Goal: Contribute content: Contribute content

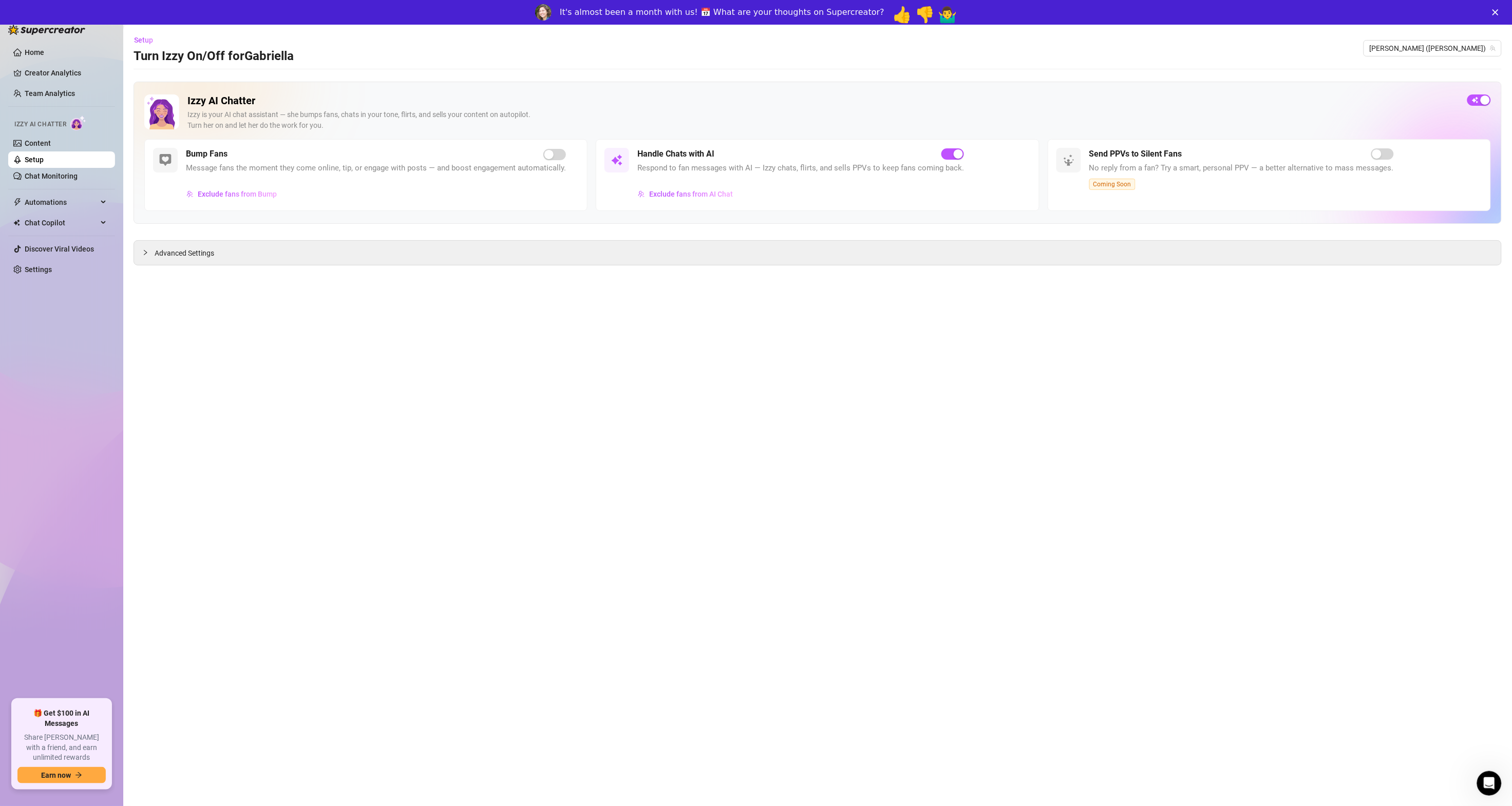
click at [1499, 14] on icon "Close" at bounding box center [1496, 12] width 6 height 6
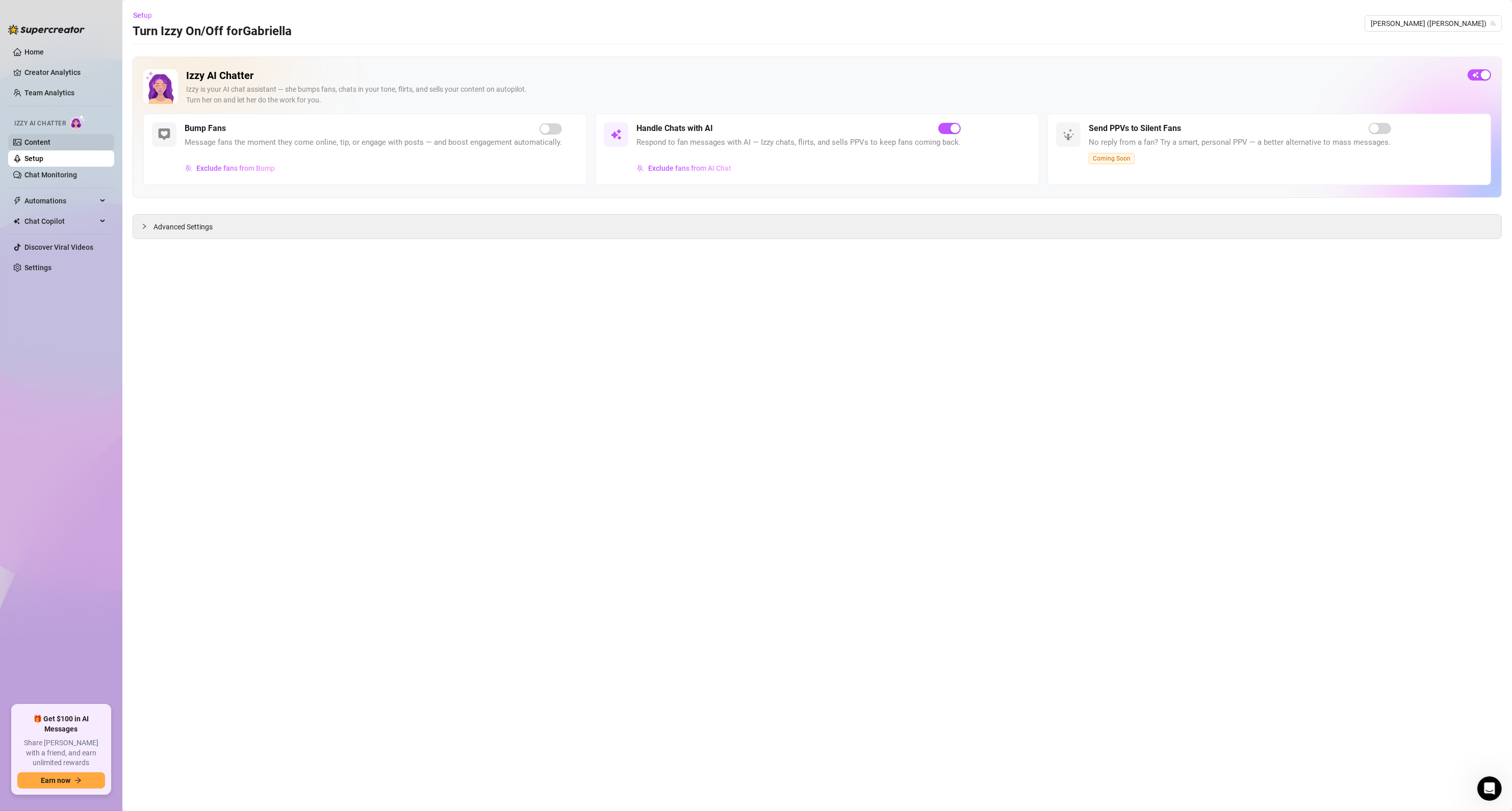
click at [41, 145] on link "Content" at bounding box center [37, 142] width 26 height 8
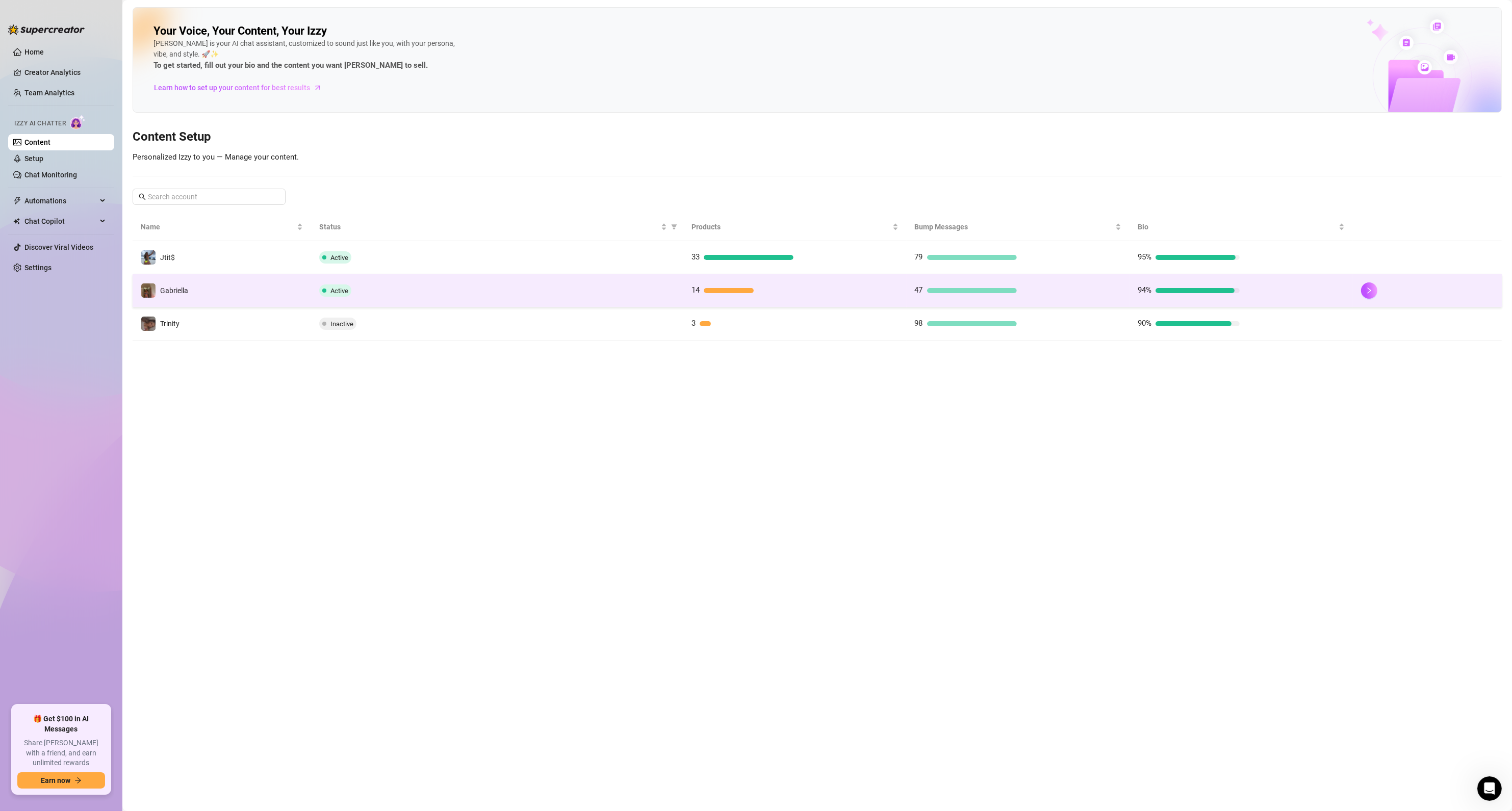
click at [619, 290] on div "Active" at bounding box center [497, 290] width 356 height 13
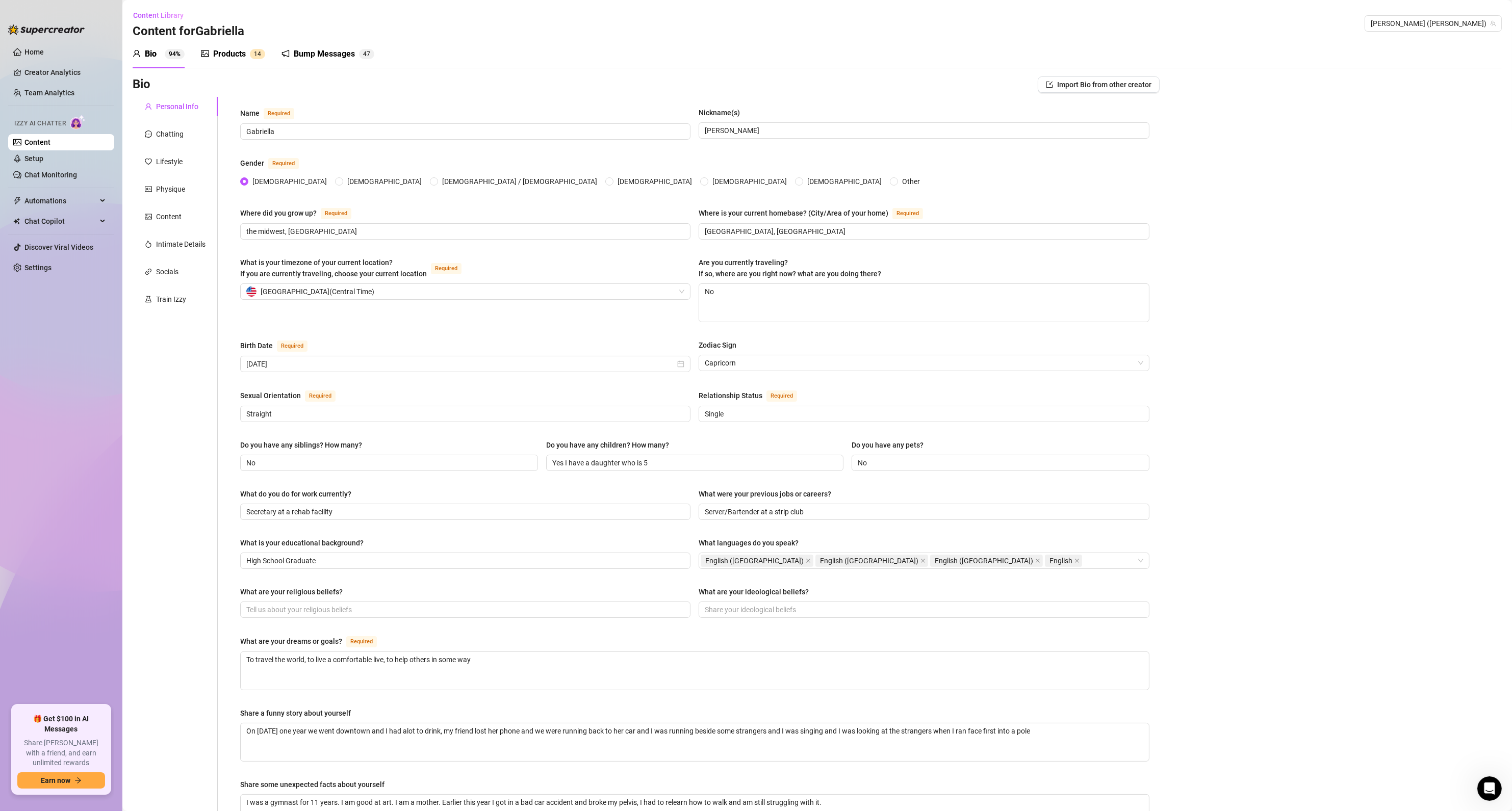
click at [249, 53] on div "Products 1 4" at bounding box center [233, 54] width 64 height 13
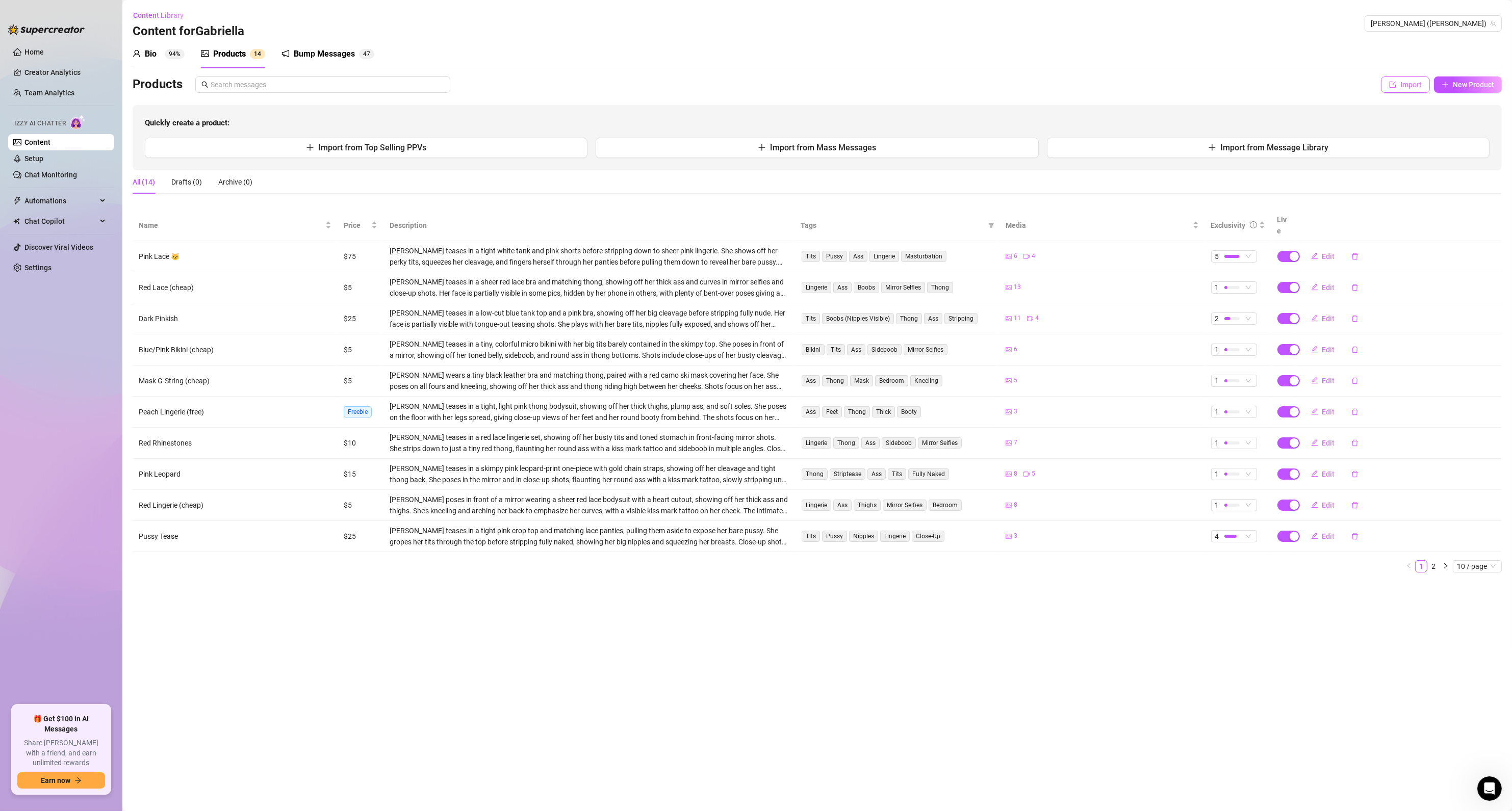
click at [1396, 83] on icon "import" at bounding box center [1393, 84] width 7 height 7
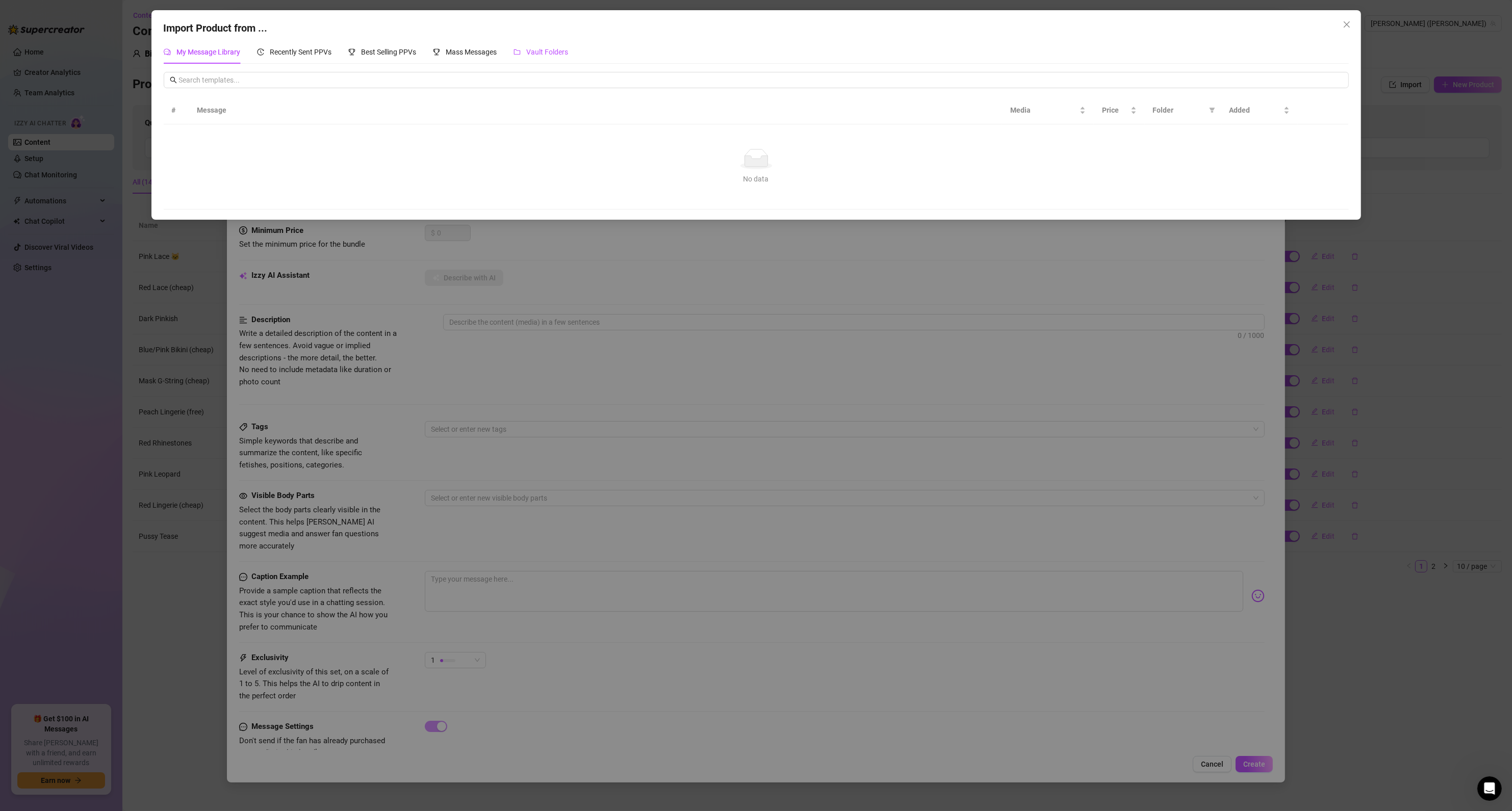
click at [550, 53] on span "Vault Folders" at bounding box center [547, 52] width 41 height 8
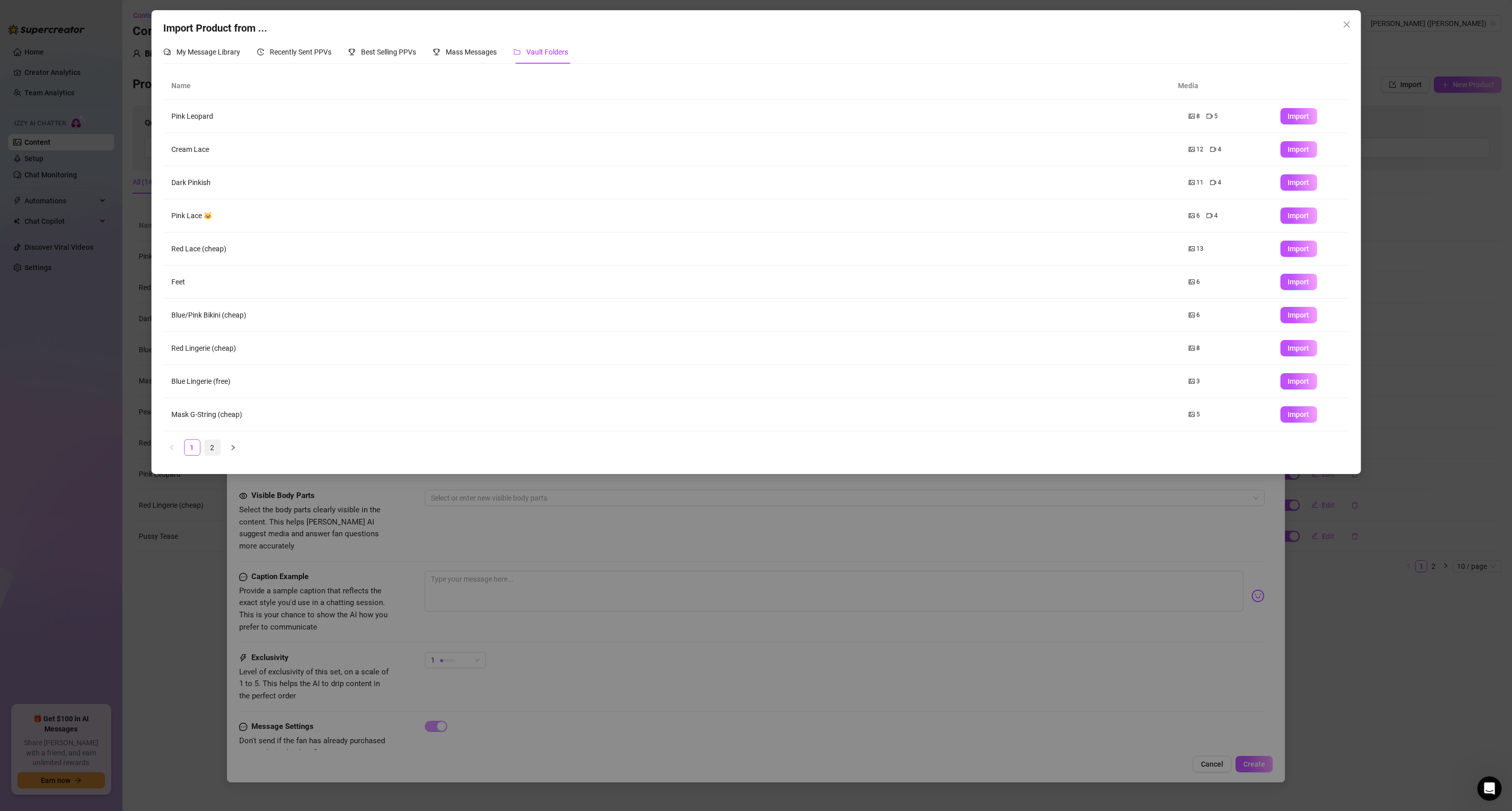
click at [215, 451] on link "2" at bounding box center [213, 447] width 16 height 16
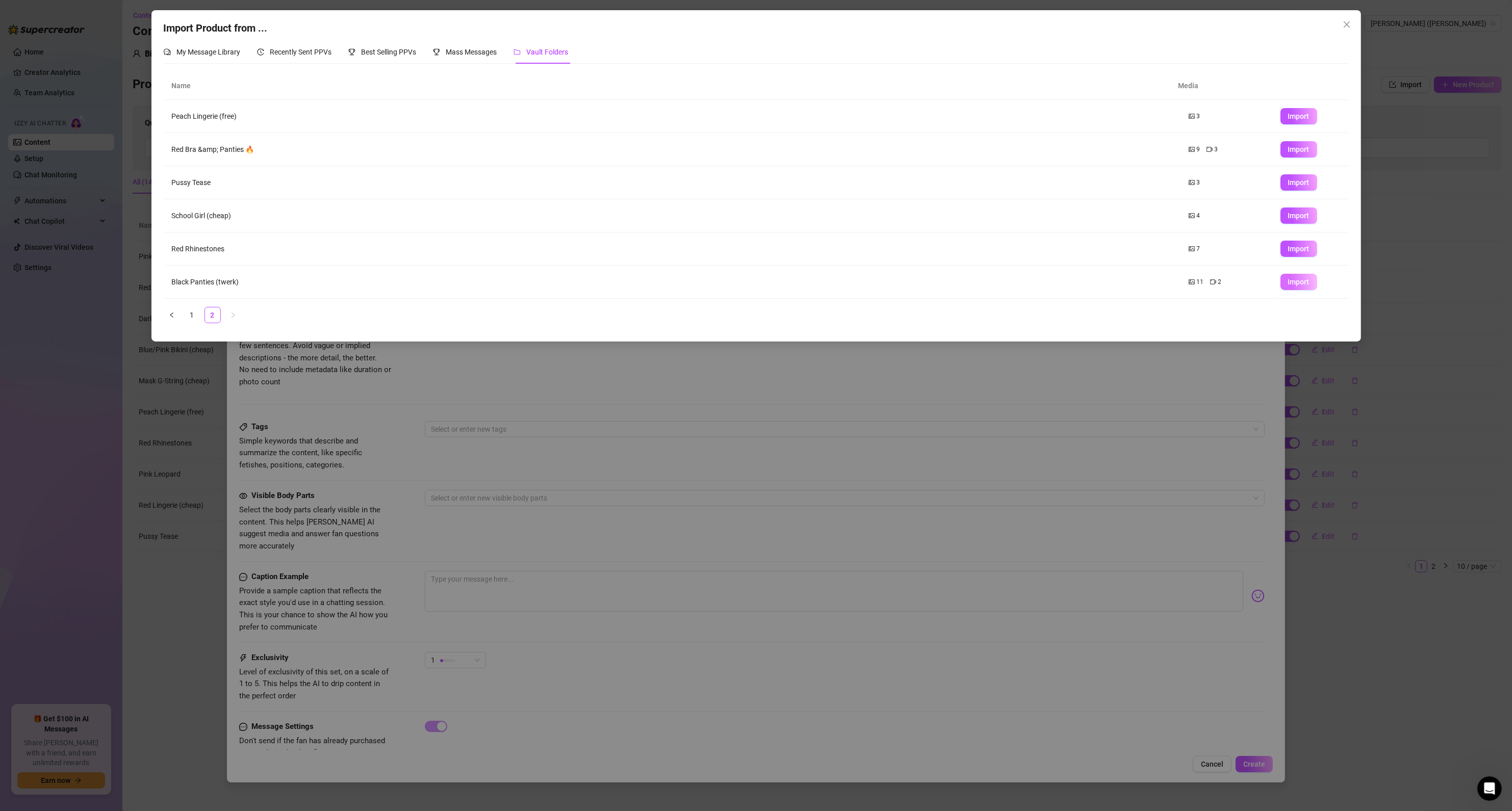
click at [1301, 284] on button "Import" at bounding box center [1299, 282] width 37 height 16
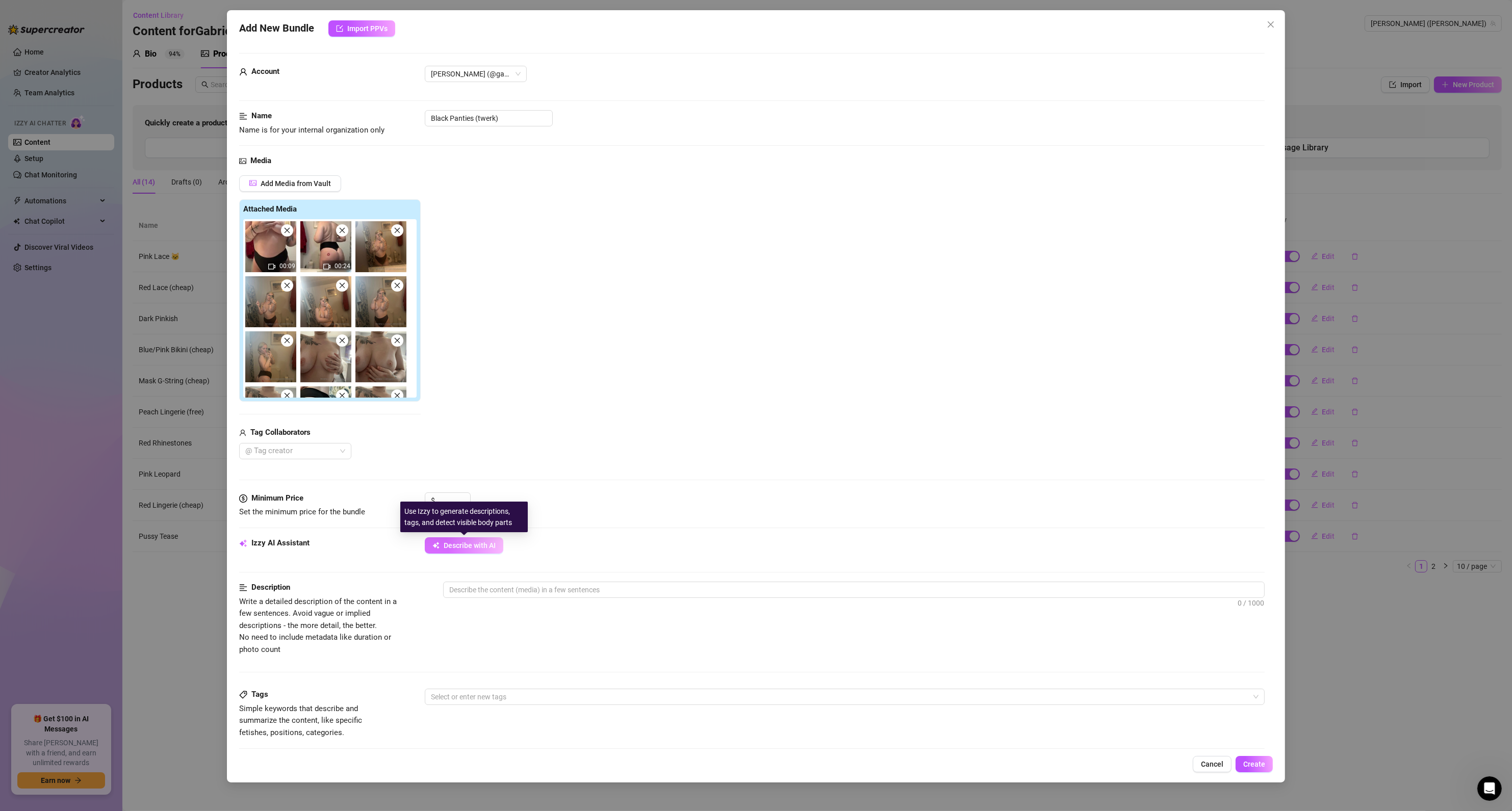
click at [450, 549] on span "Describe with AI" at bounding box center [470, 545] width 52 height 8
type textarea "Gabriella"
type textarea "[PERSON_NAME]"
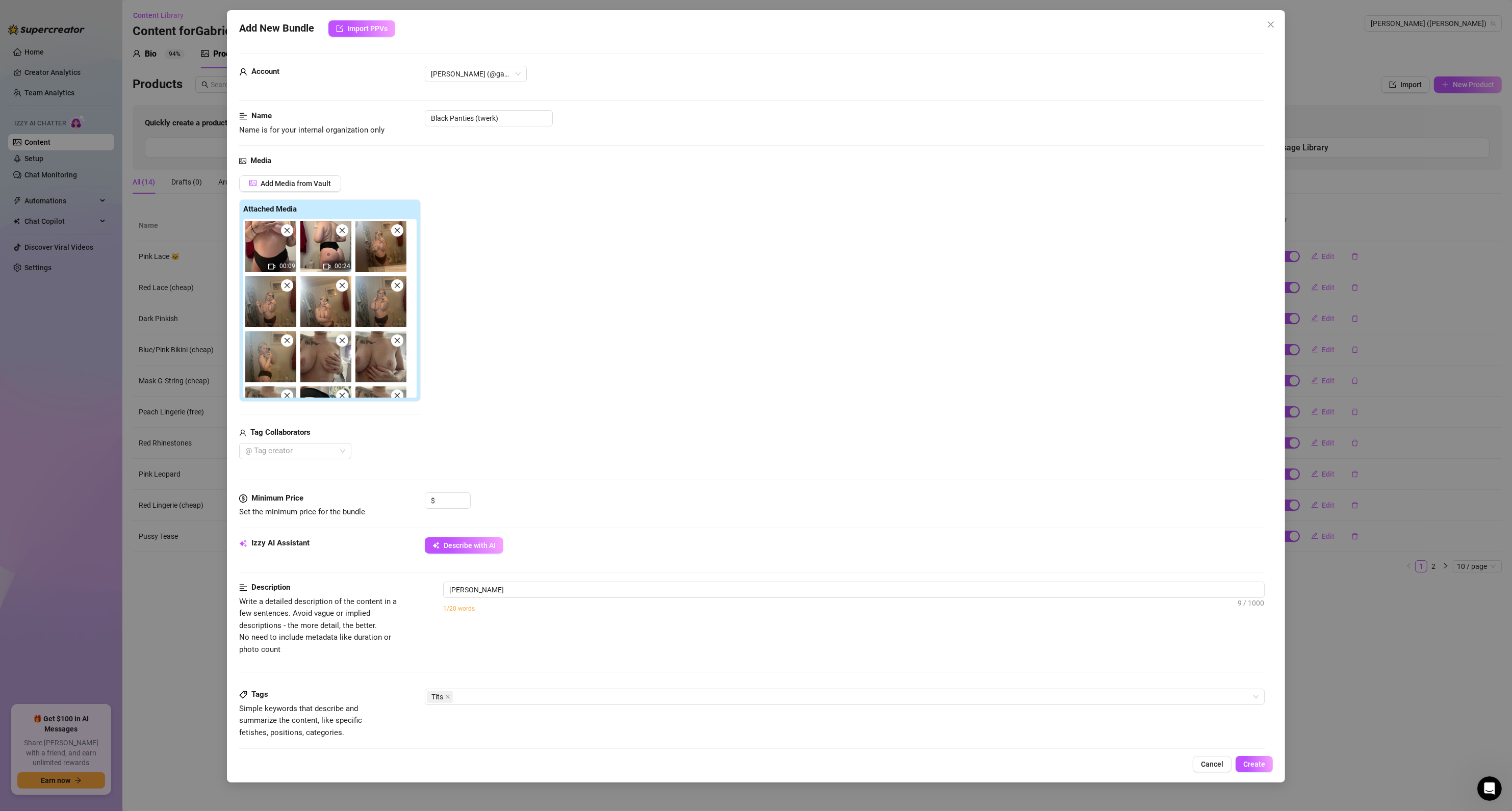
type textarea "[PERSON_NAME] teases in"
type textarea "[PERSON_NAME] teases in a"
type textarea "[PERSON_NAME] teases in a bathroom"
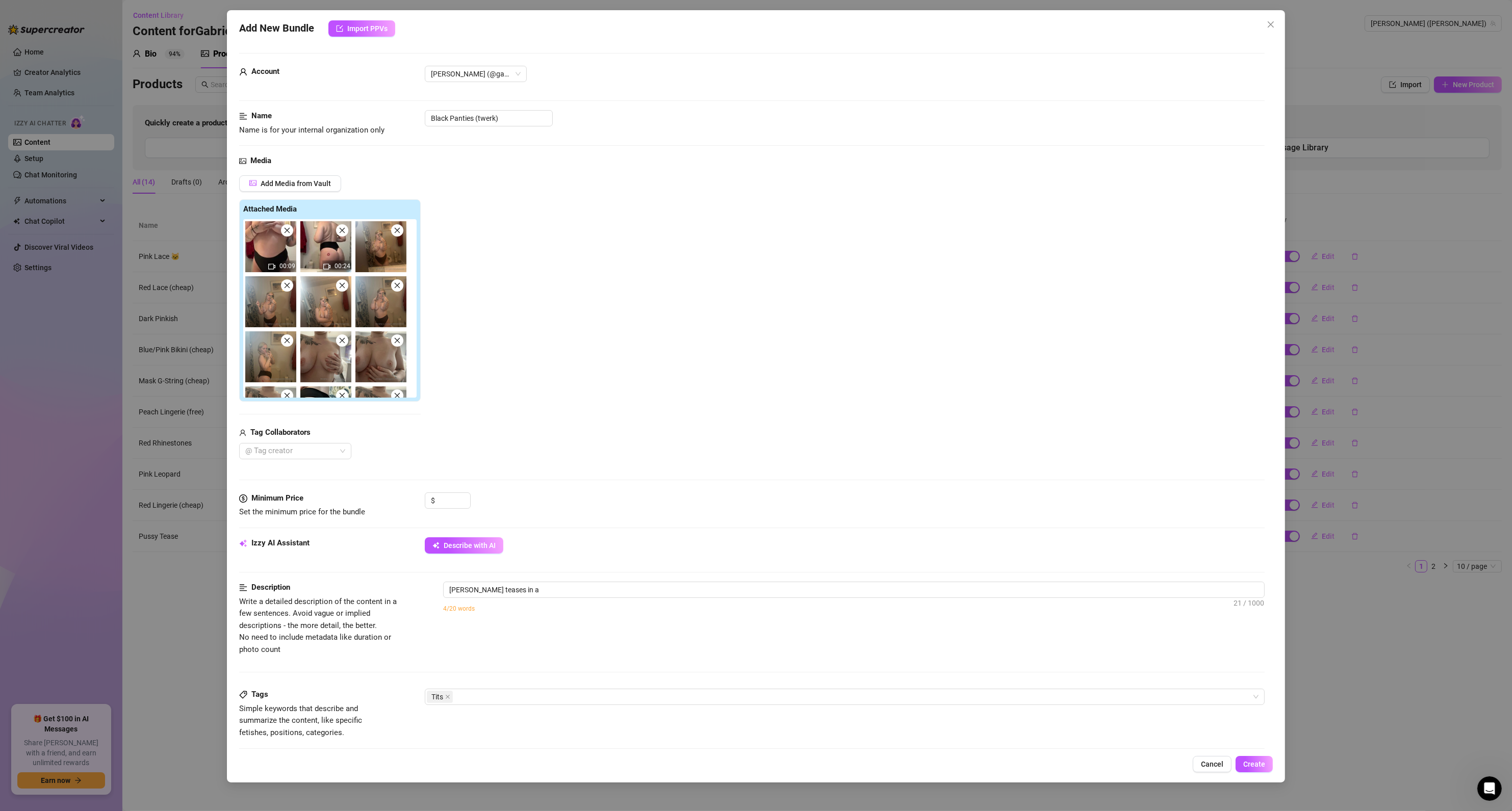
type textarea "[PERSON_NAME] teases in a bathroom"
type textarea "[PERSON_NAME] teases in a bathroom wearing"
type textarea "[PERSON_NAME] teases in a bathroom wearing only"
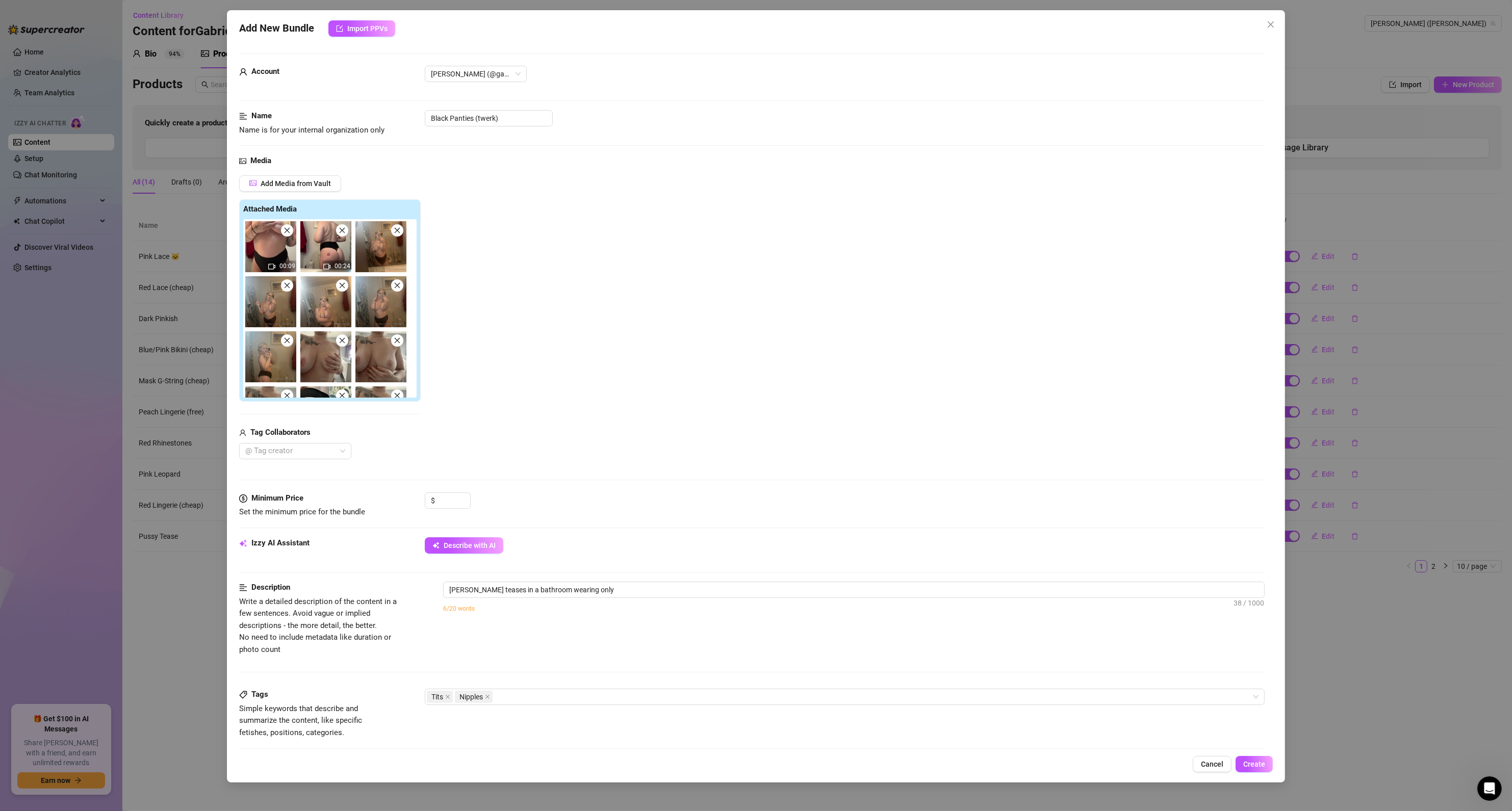
type textarea "[PERSON_NAME] teases in a bathroom wearing only black"
type textarea "[PERSON_NAME] teases in a bathroom wearing only black panties,"
type textarea "[PERSON_NAME] teases in a bathroom wearing only black panties, showing"
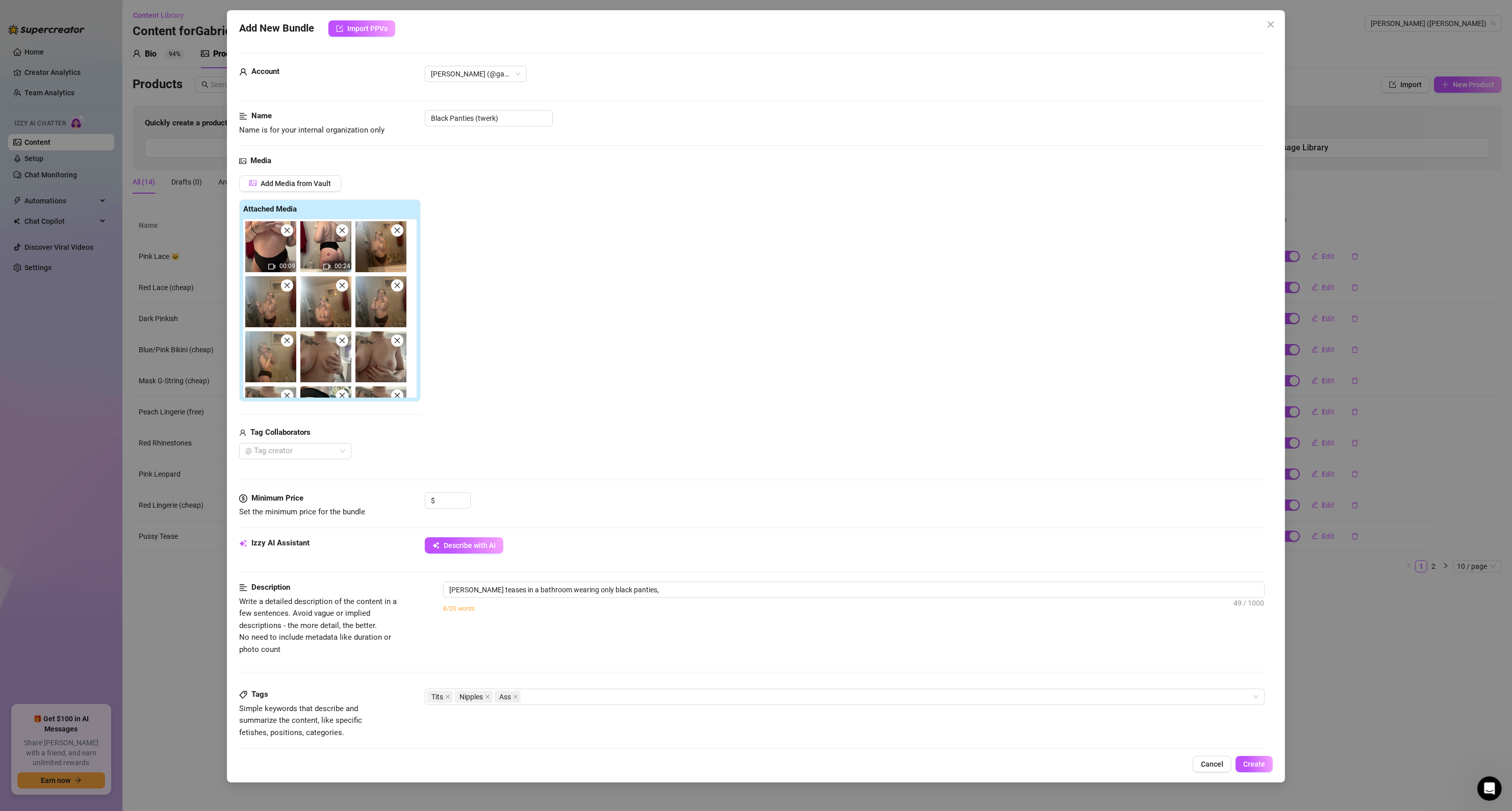
type textarea "[PERSON_NAME] teases in a bathroom wearing only black panties, showing"
type textarea "[PERSON_NAME] teases in a bathroom wearing only black panties, showing off"
type textarea "[PERSON_NAME] teases in a bathroom wearing only black panties, showing off her"
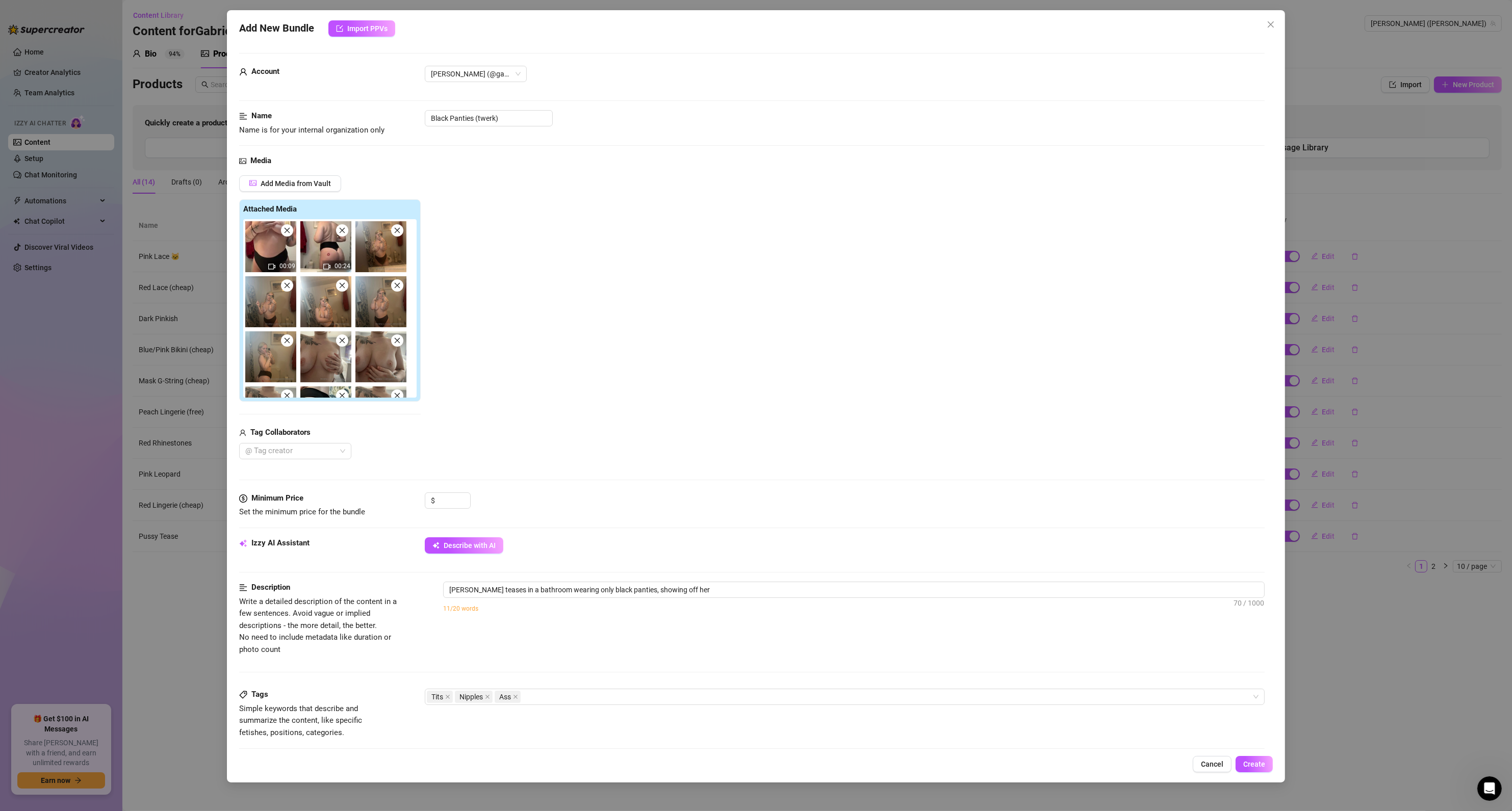
type textarea "[PERSON_NAME] teases in a bathroom wearing only black panties, showing off her …"
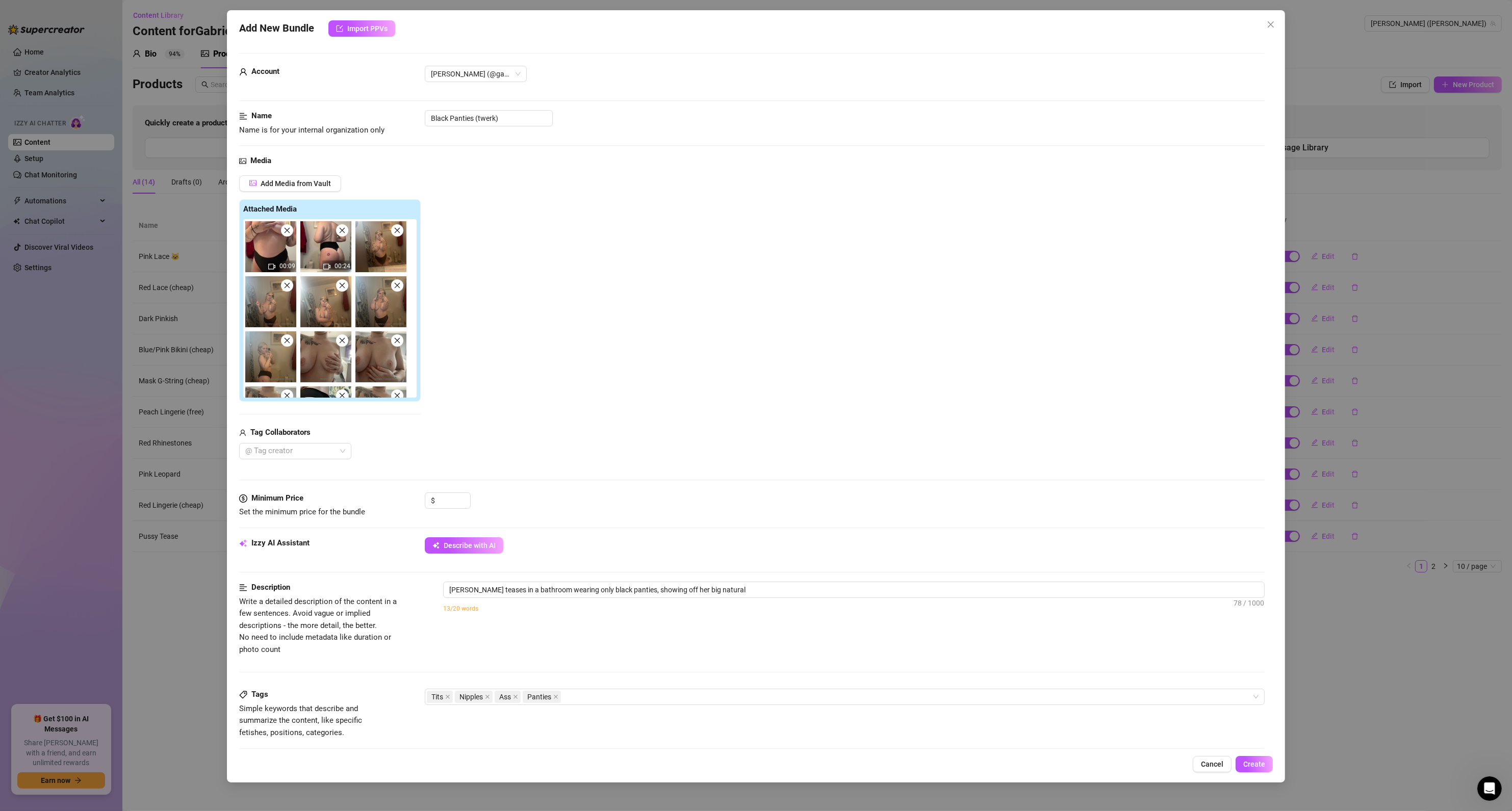
type textarea "[PERSON_NAME] teases in a bathroom wearing only black panties, showing off her …"
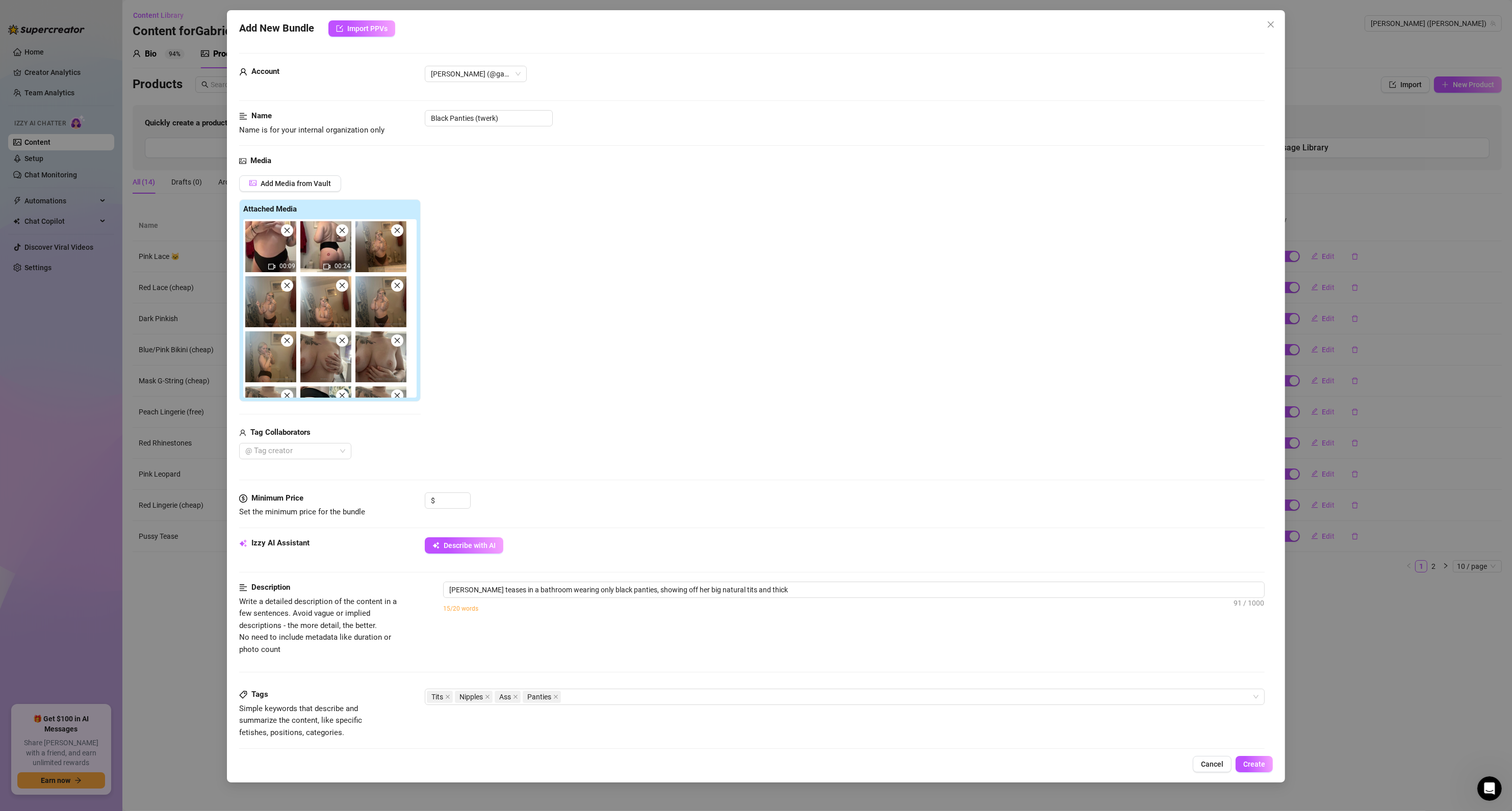
type textarea "[PERSON_NAME] teases in a bathroom wearing only black panties, showing off her …"
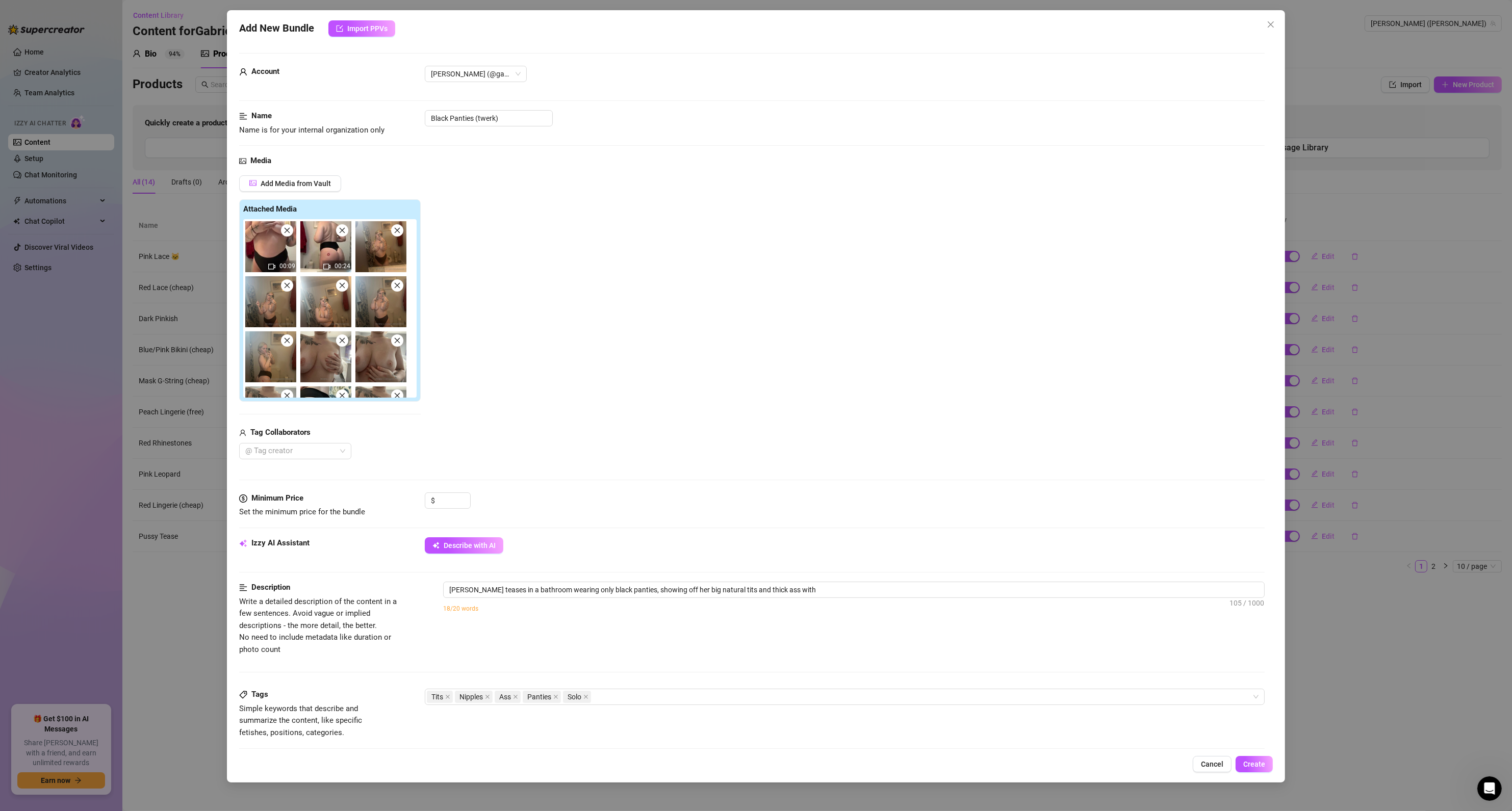
type textarea "[PERSON_NAME] teases in a bathroom wearing only black panties, showing off her …"
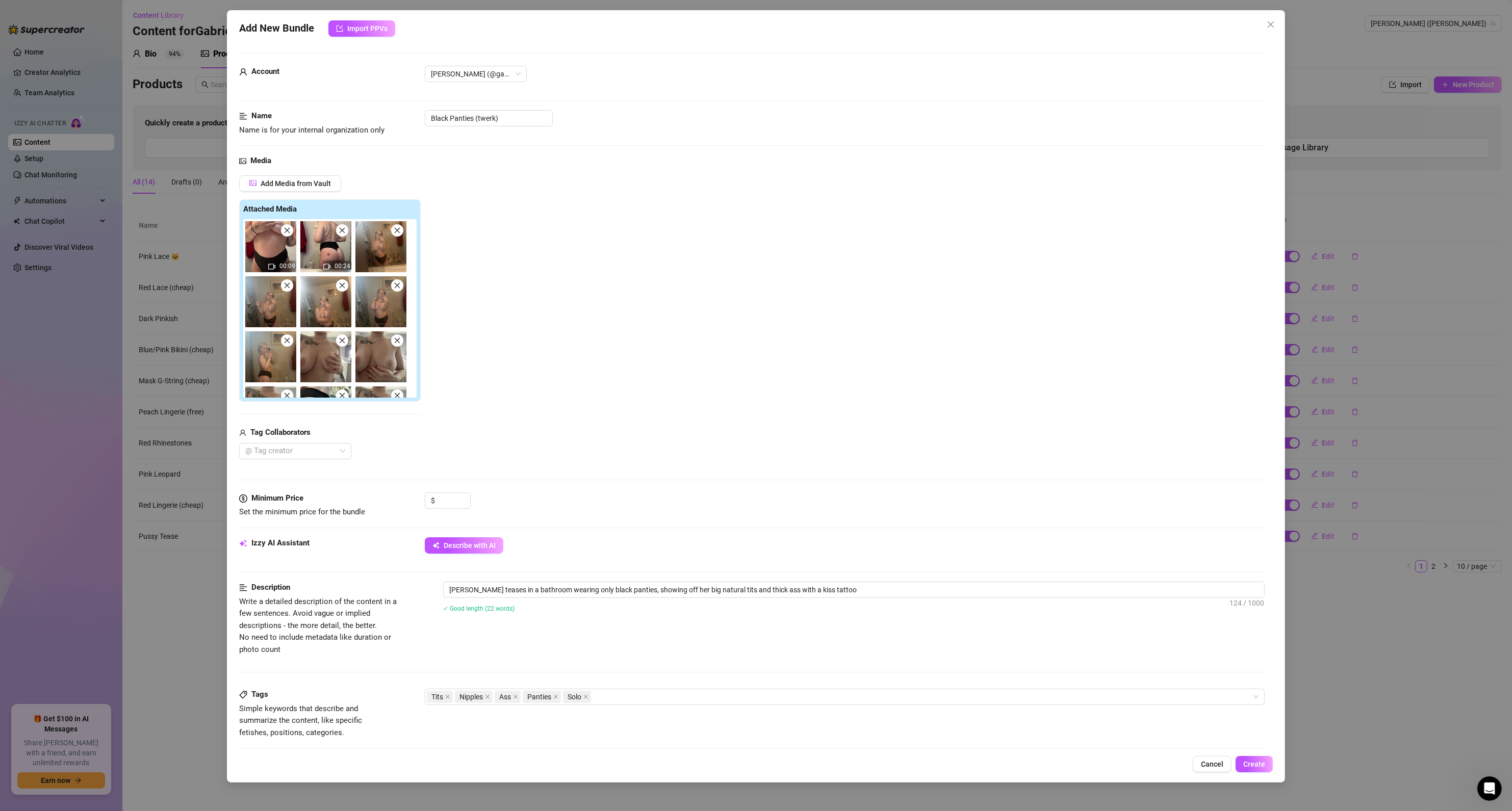
type textarea "[PERSON_NAME] teases in a bathroom wearing only black panties, showing off her …"
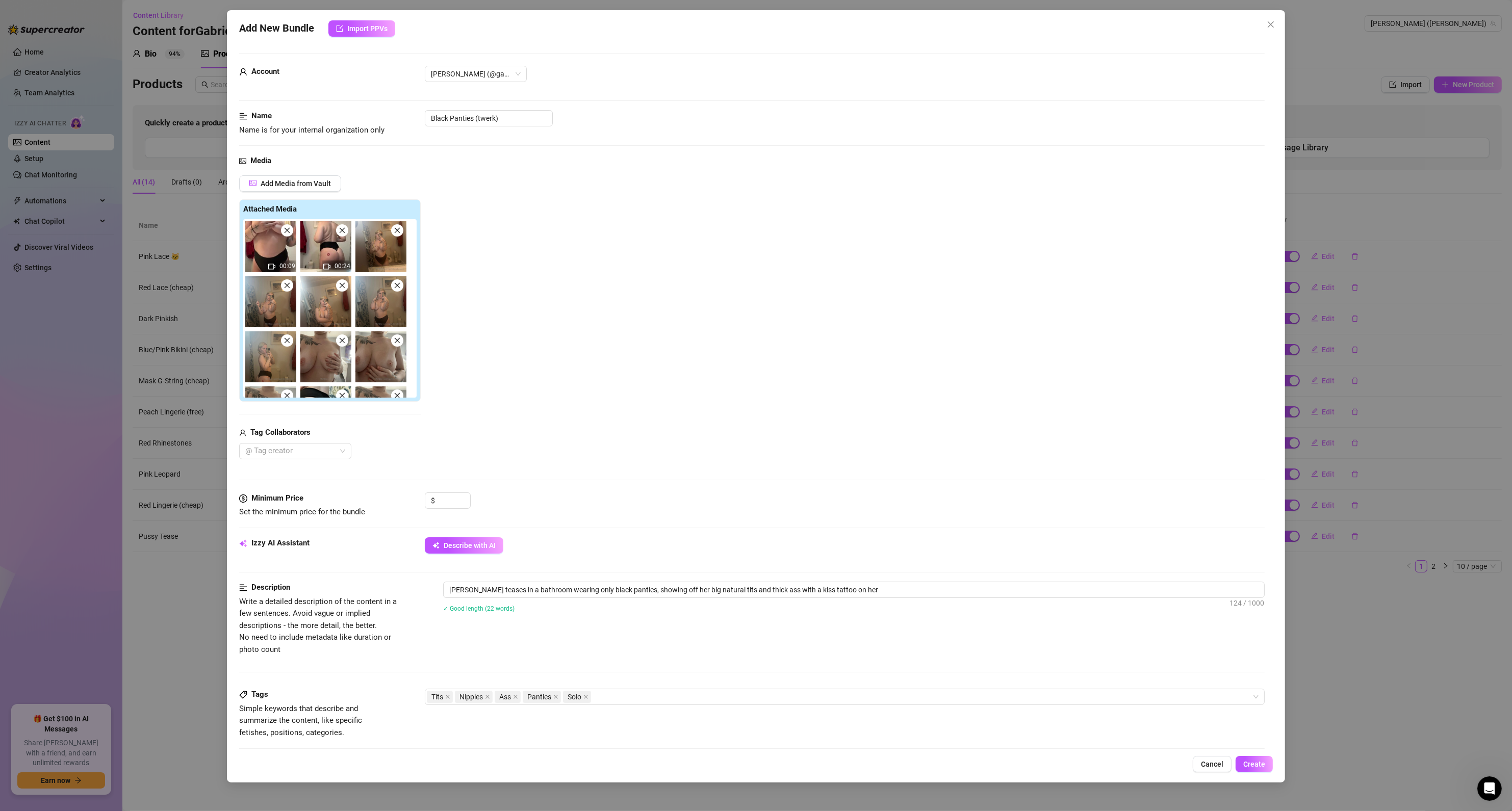
type textarea "[PERSON_NAME] teases in a bathroom wearing only black panties, showing off her …"
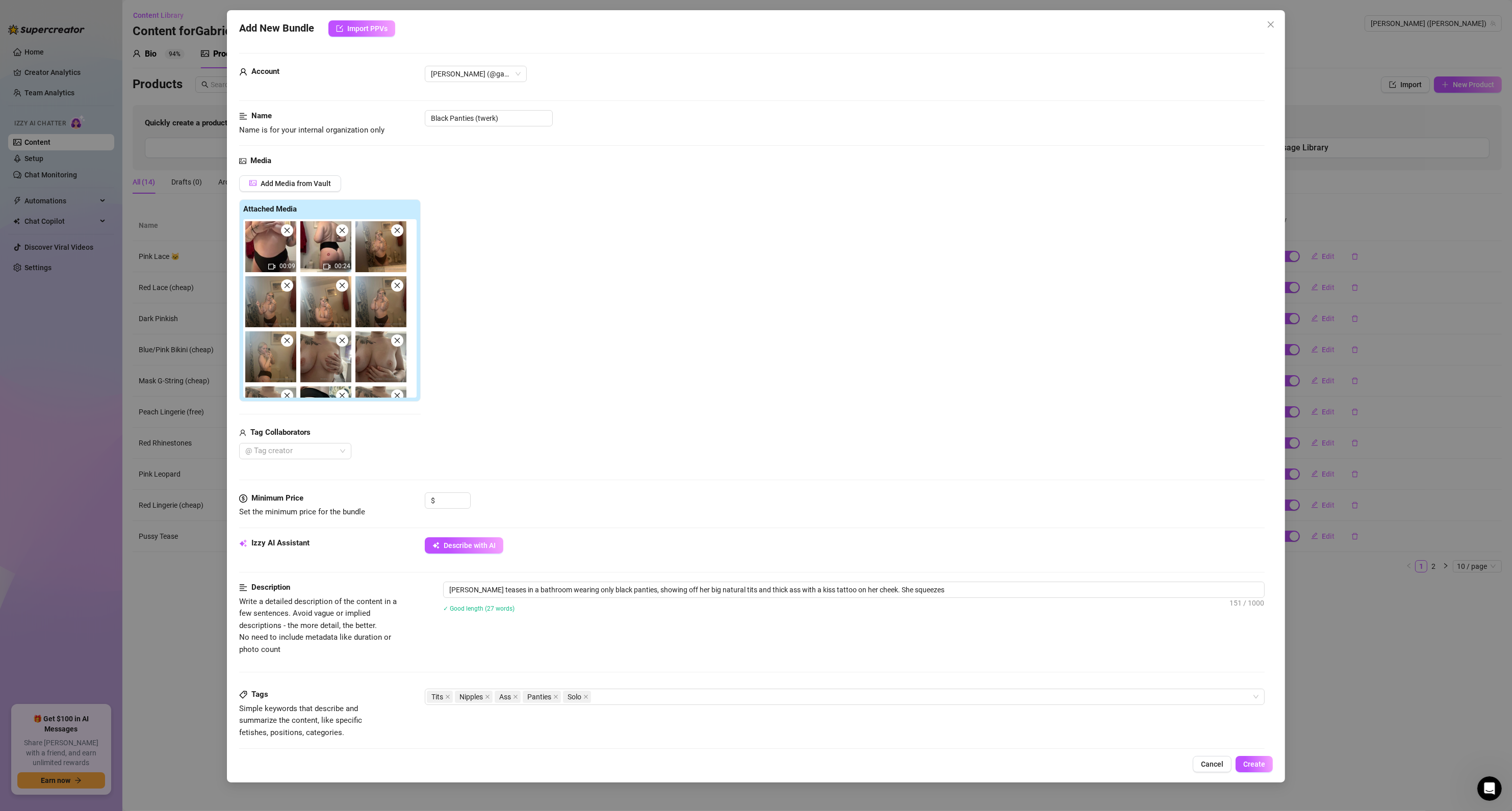
type textarea "[PERSON_NAME] teases in a bathroom wearing only black panties, showing off her …"
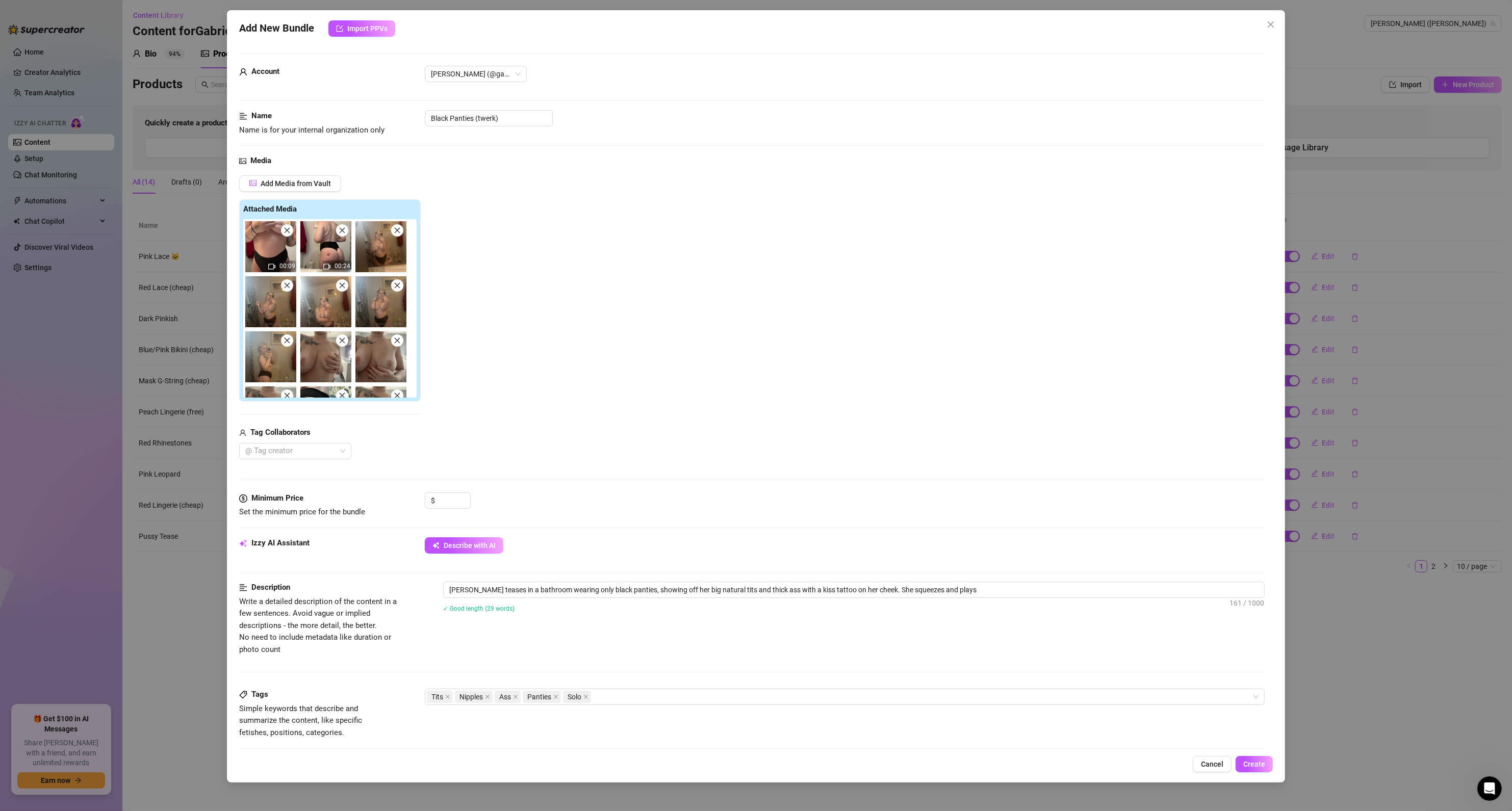
type textarea "[PERSON_NAME] teases in a bathroom wearing only black panties, showing off her …"
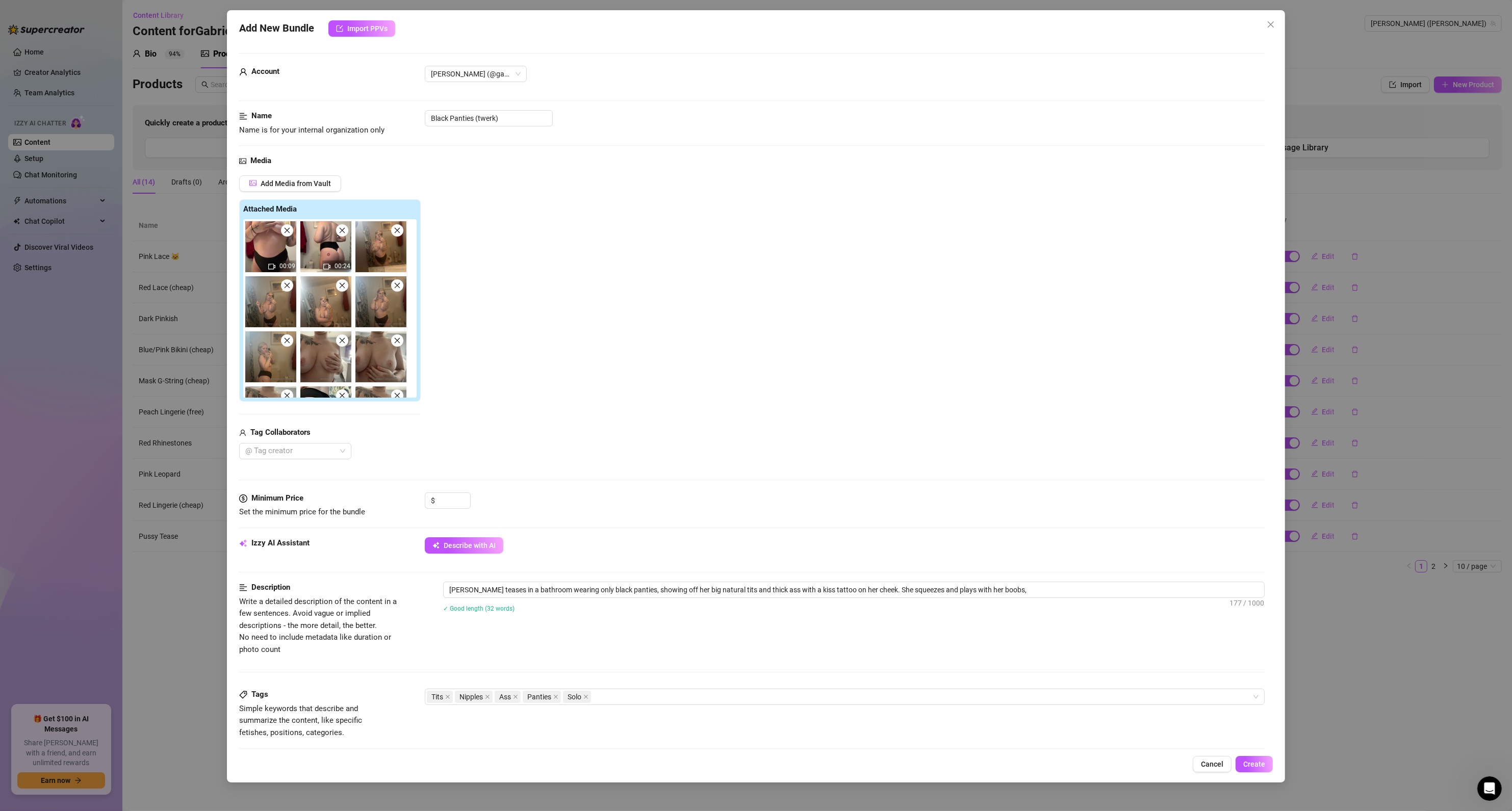
type textarea "[PERSON_NAME] teases in a bathroom wearing only black panties, showing off her …"
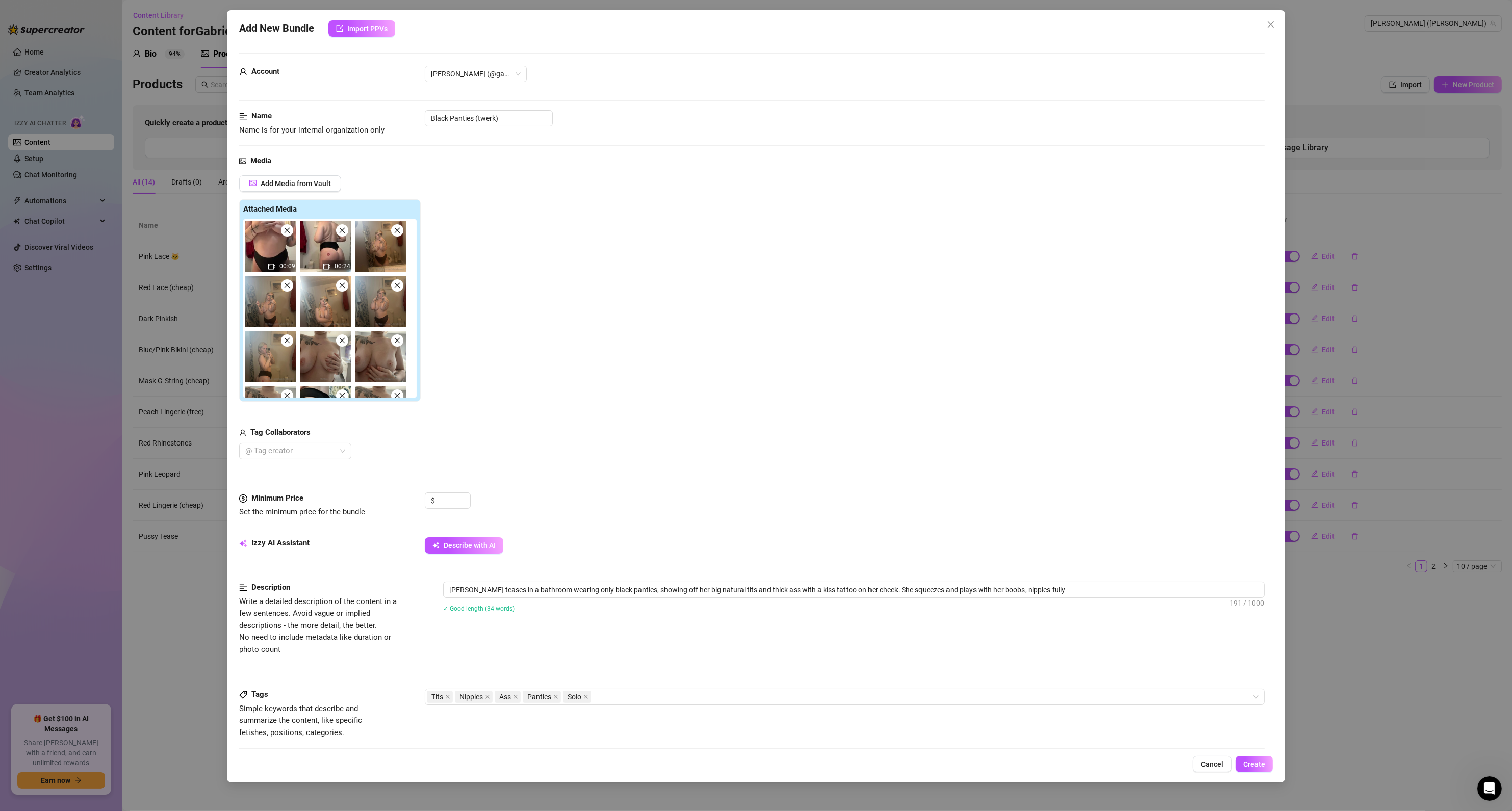
type textarea "[PERSON_NAME] teases in a bathroom wearing only black panties, showing off her …"
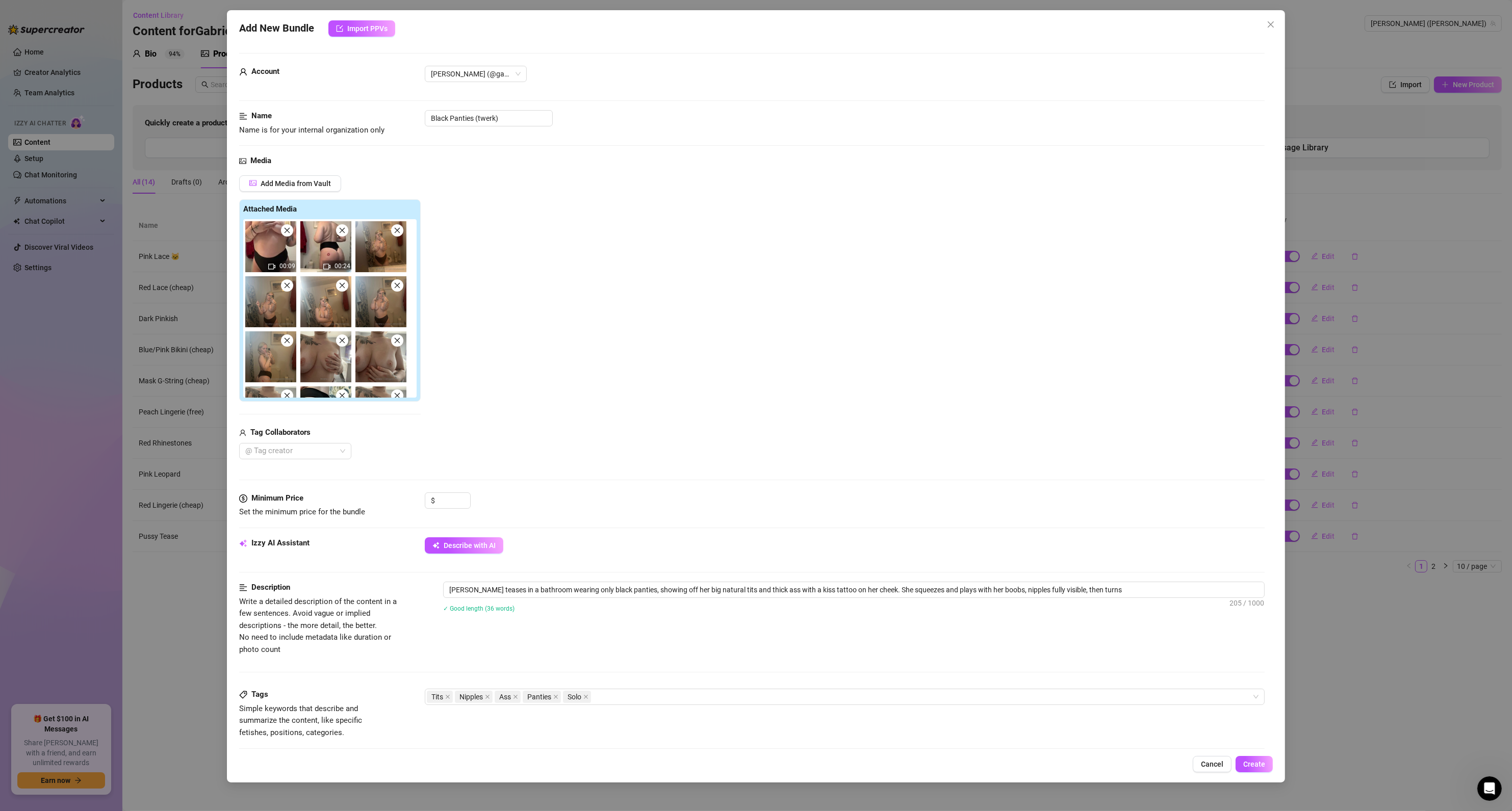
type textarea "[PERSON_NAME] teases in a bathroom wearing only black panties, showing off her …"
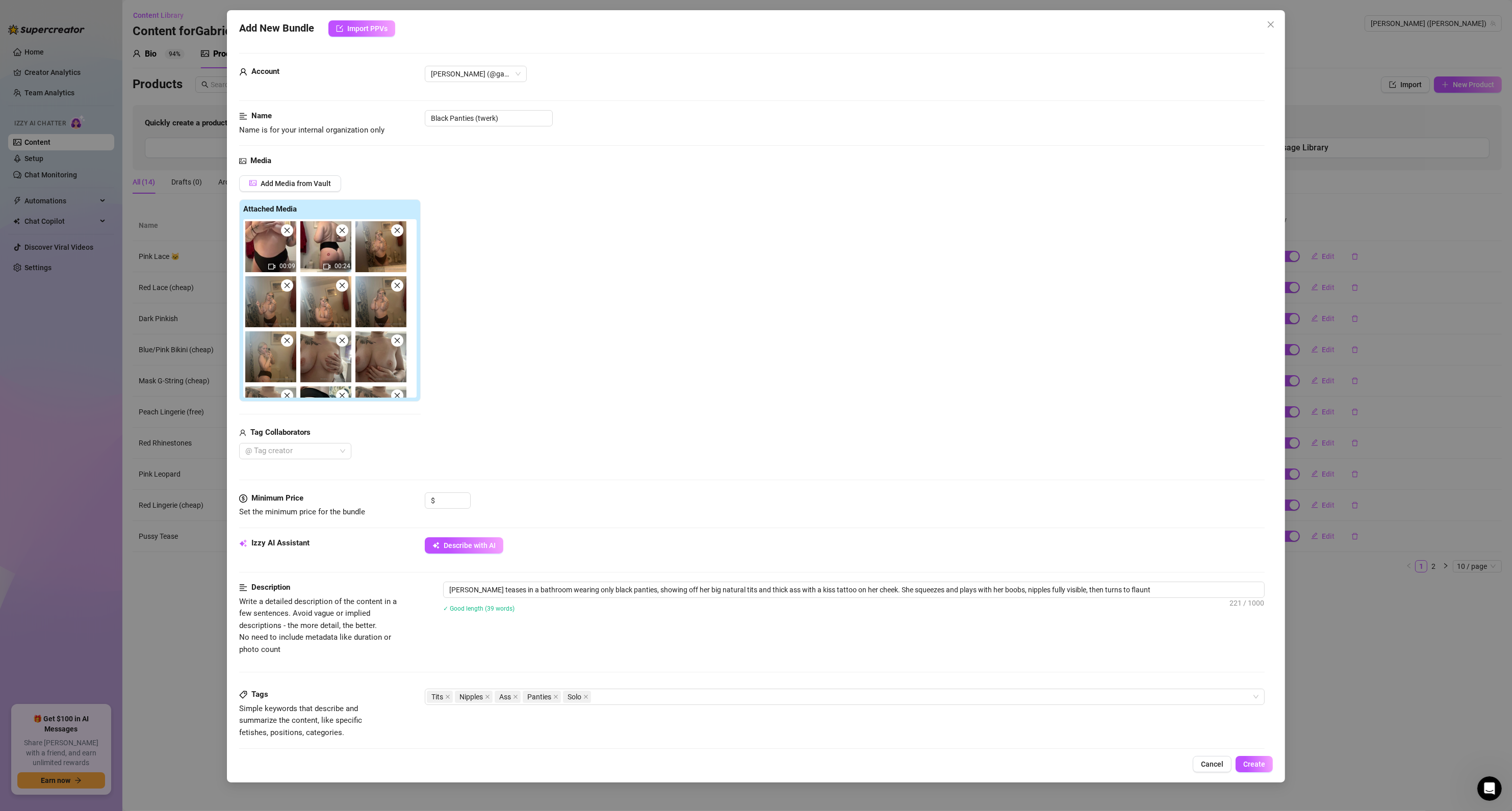
type textarea "[PERSON_NAME] teases in a bathroom wearing only black panties, showing off her …"
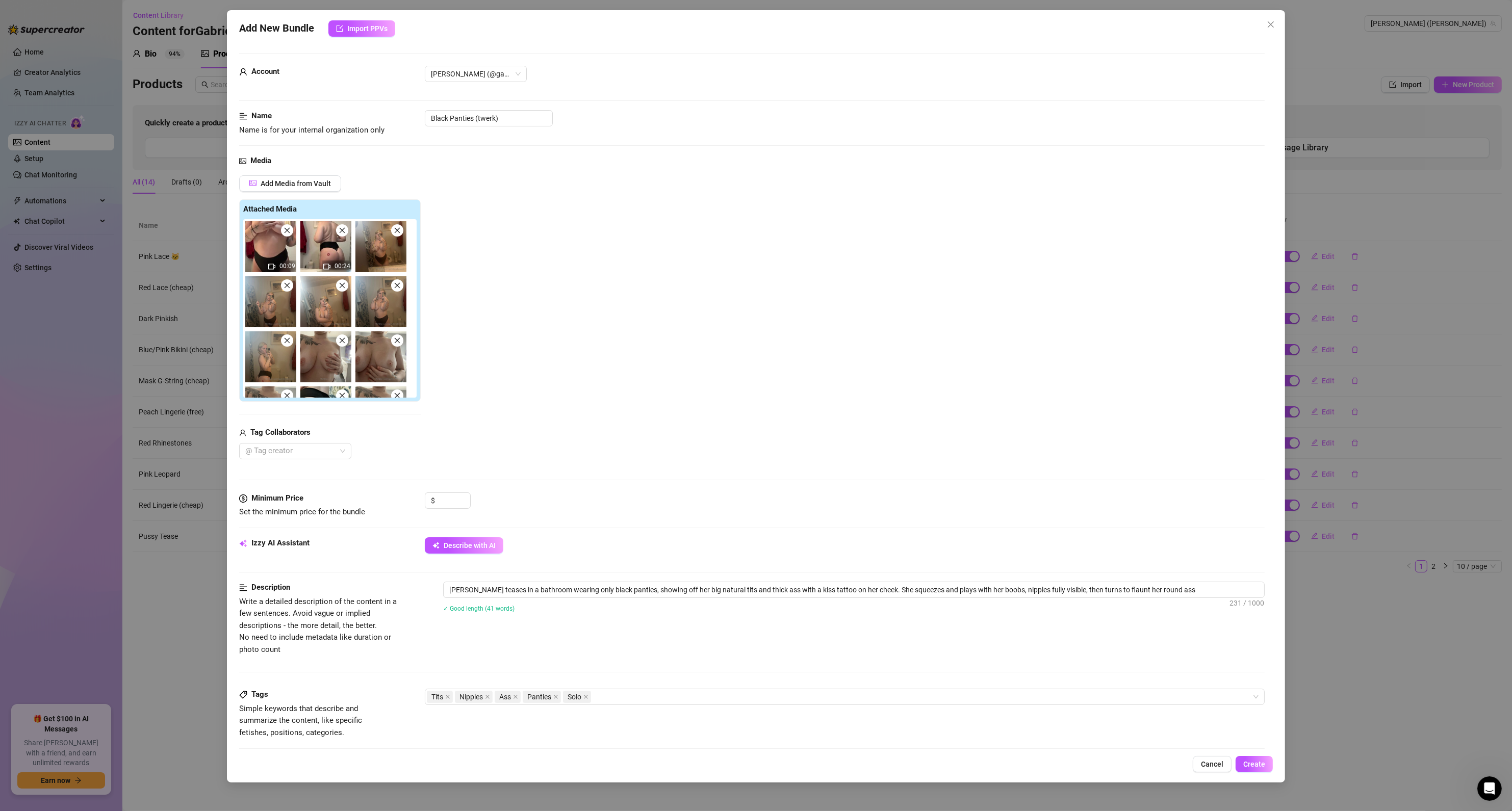
type textarea "[PERSON_NAME] teases in a bathroom wearing only black panties, showing off her …"
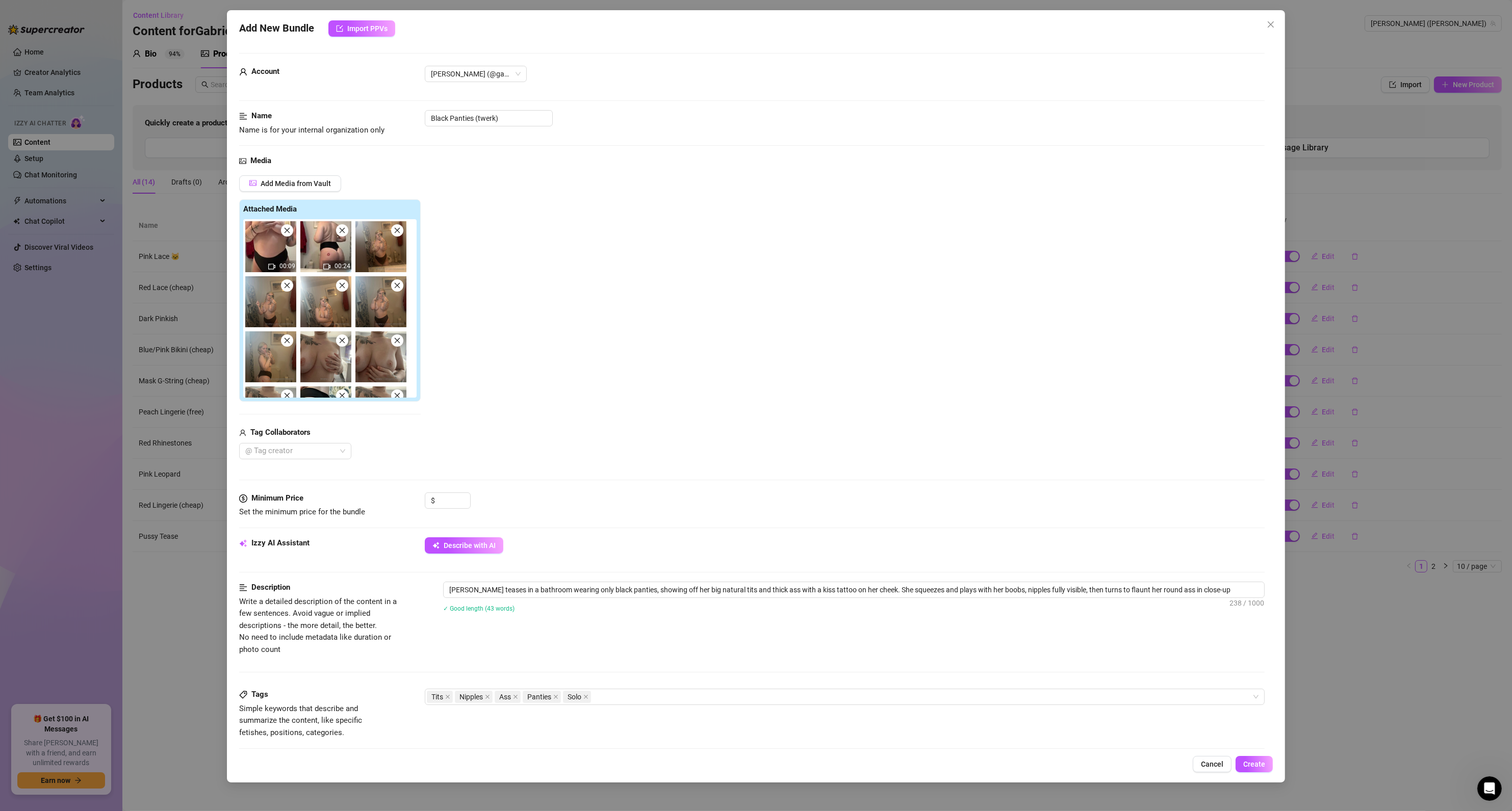
type textarea "[PERSON_NAME] teases in a bathroom wearing only black panties, showing off her …"
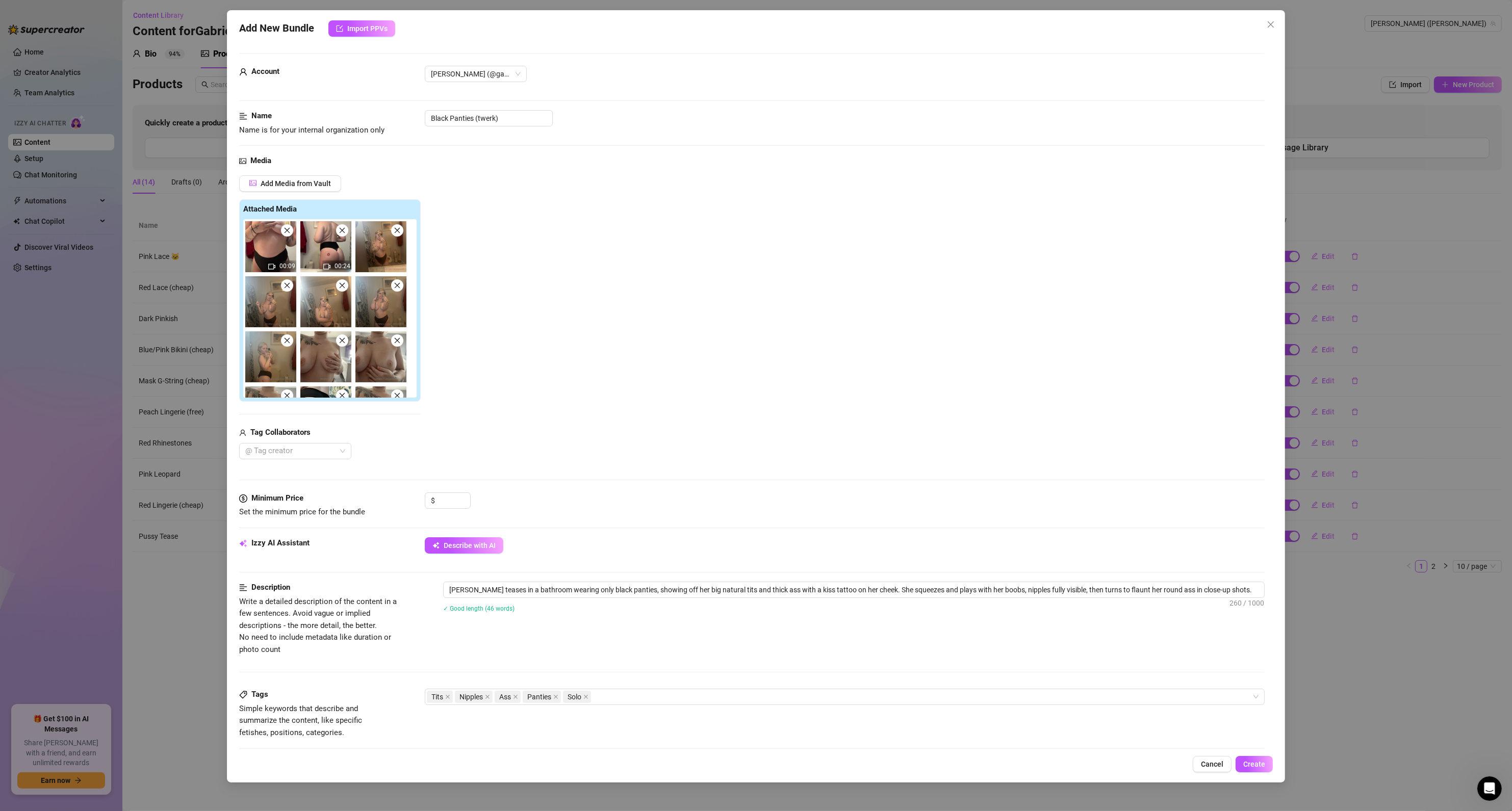
type textarea "[PERSON_NAME] teases in a bathroom wearing only black panties, showing off her …"
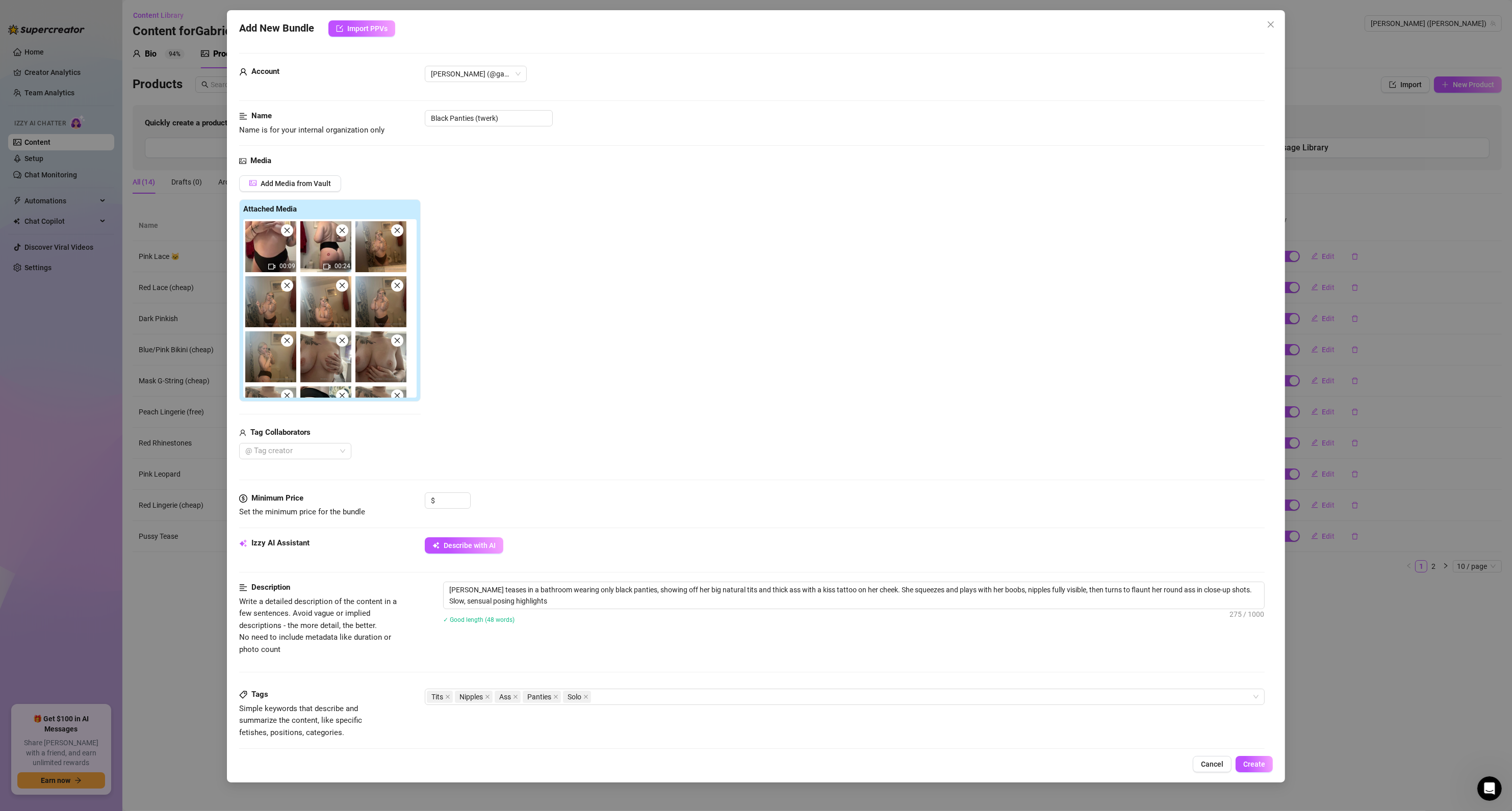
type textarea "[PERSON_NAME] teases in a bathroom wearing only black panties, showing off her …"
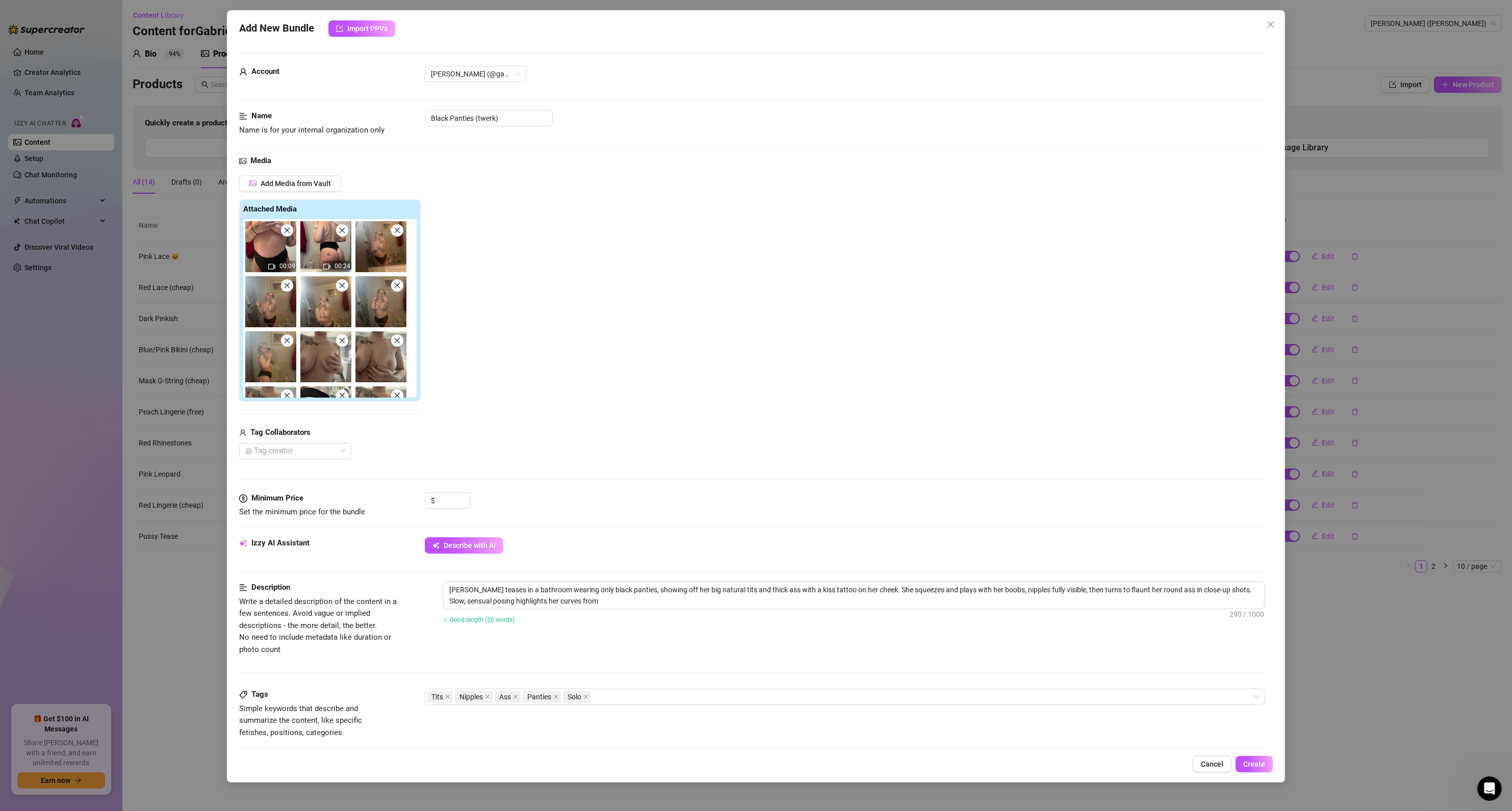
type textarea "[PERSON_NAME] teases in a bathroom wearing only black panties, showing off her …"
click at [649, 606] on textarea "[PERSON_NAME] teases in a bathroom wearing only black panties, showing off her …" at bounding box center [854, 595] width 821 height 27
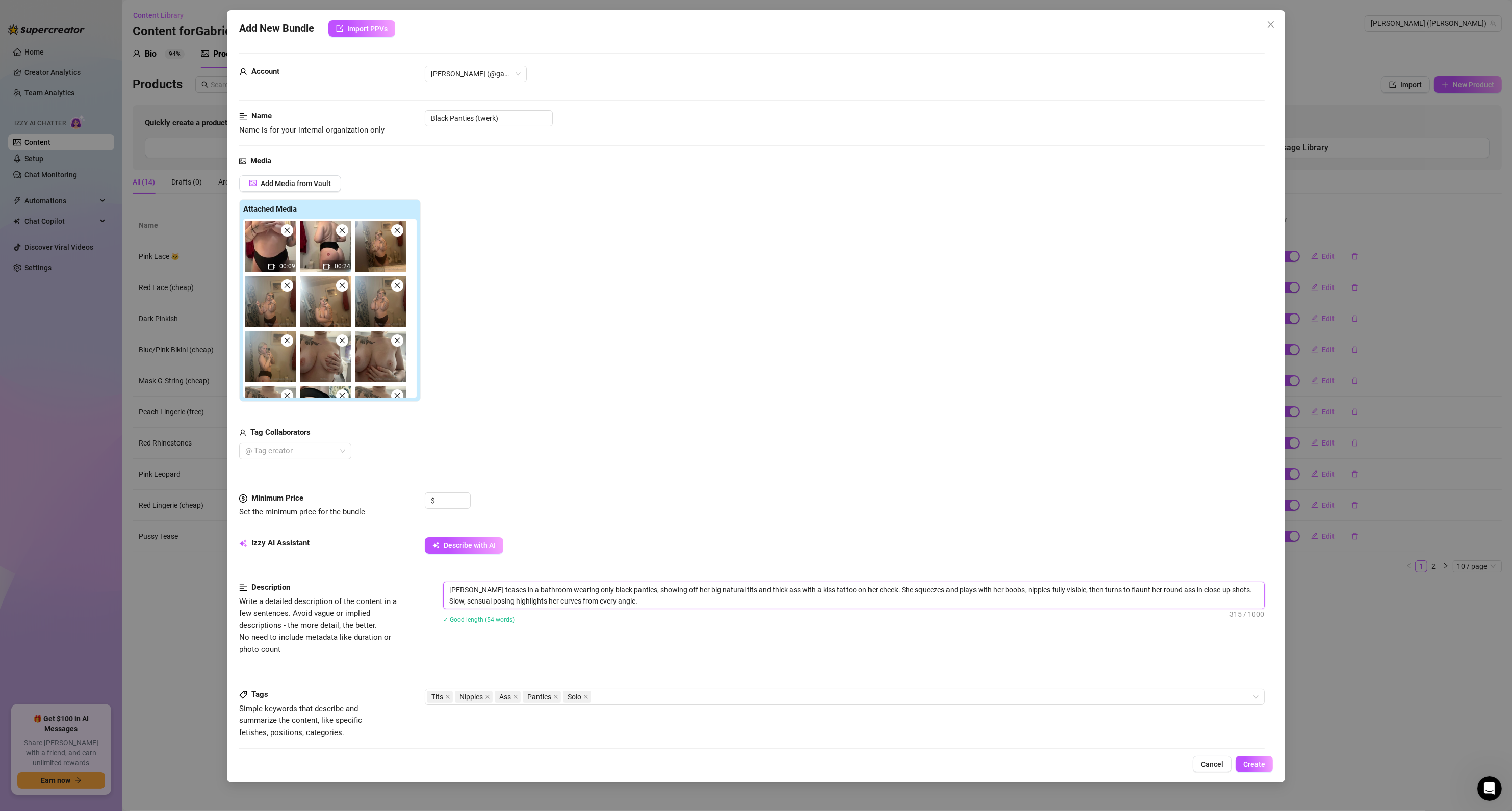
drag, startPoint x: 477, startPoint y: 593, endPoint x: 427, endPoint y: 589, distance: 50.2
click at [429, 589] on div "Description Write a detailed description of the content in a few sentences. Avo…" at bounding box center [752, 619] width 1026 height 74
type textarea "E teases in a bathroom wearing only black panties, showing off her big natural …"
type textarea "El teases in a bathroom wearing only black panties, showing off her big natural…"
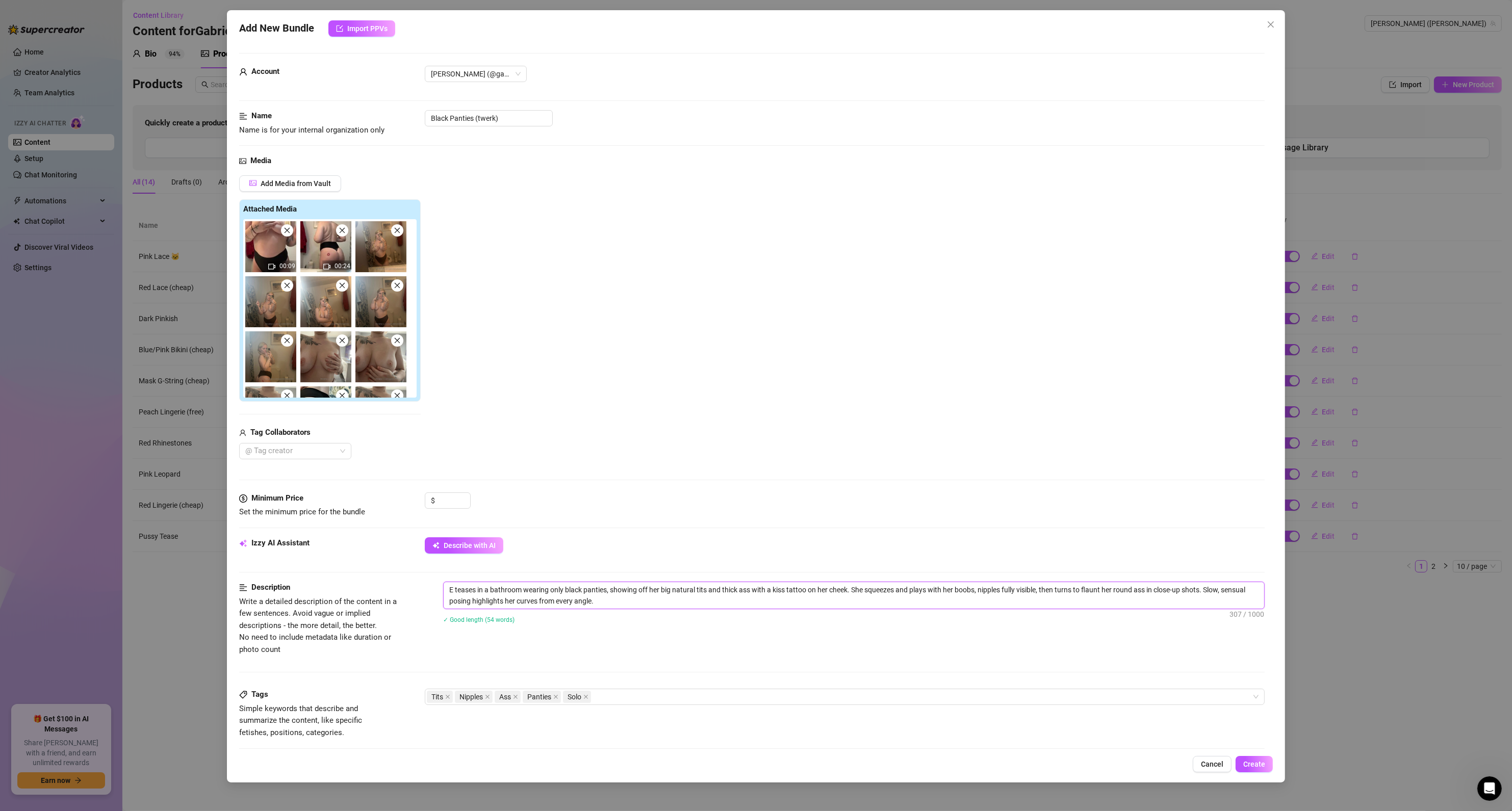
type textarea "El teases in a bathroom wearing only black panties, showing off her big natural…"
type textarea "Ell teases in a bathroom wearing only black panties, showing off her big natura…"
type textarea "[PERSON_NAME] teases in a bathroom wearing only black panties, showing off her …"
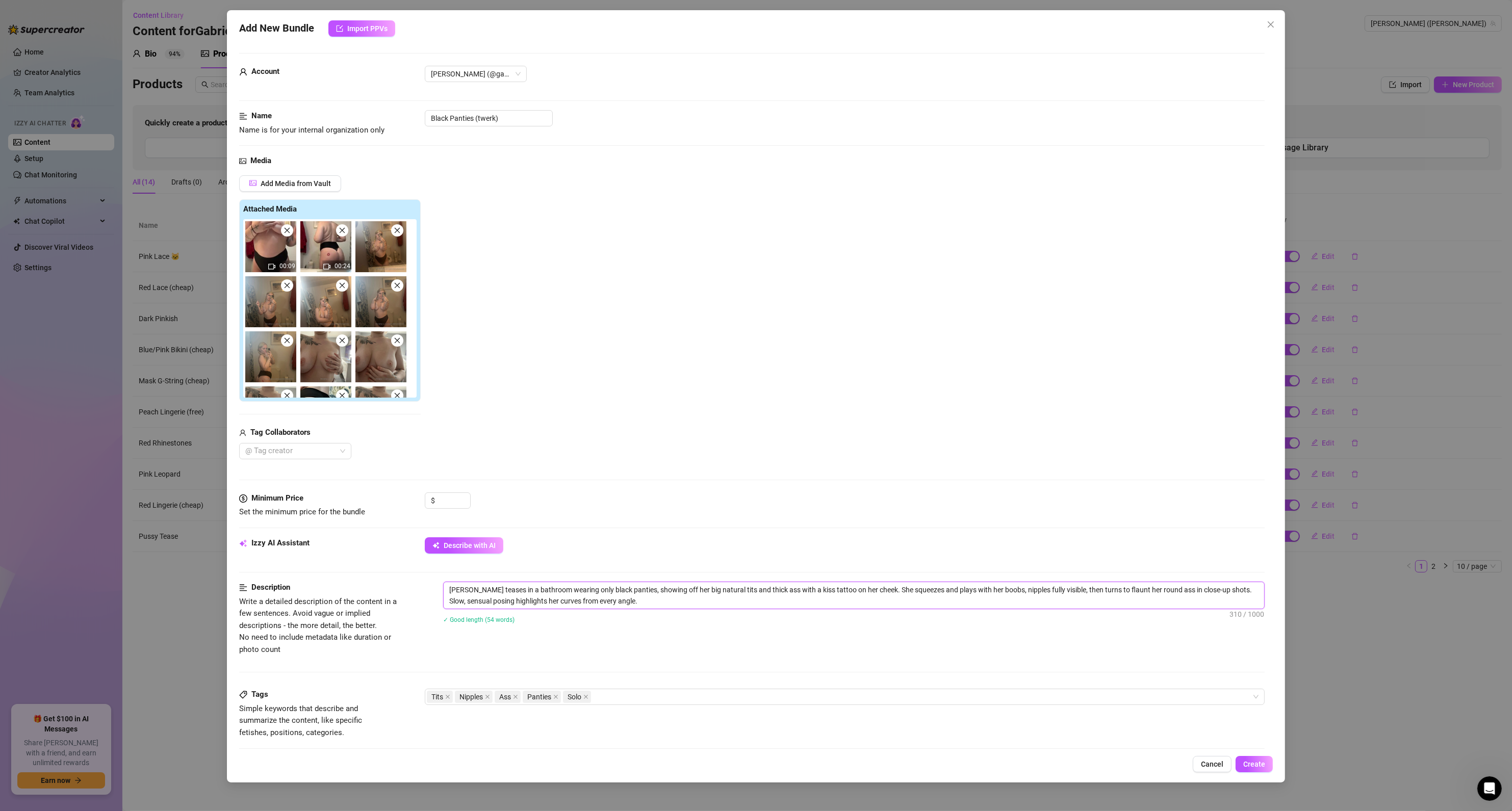
click at [641, 600] on textarea "[PERSON_NAME] teases in a bathroom wearing only black panties, showing off her …" at bounding box center [854, 595] width 821 height 27
type textarea "[PERSON_NAME] teases in a bathroom wearing only black panties, showing off her …"
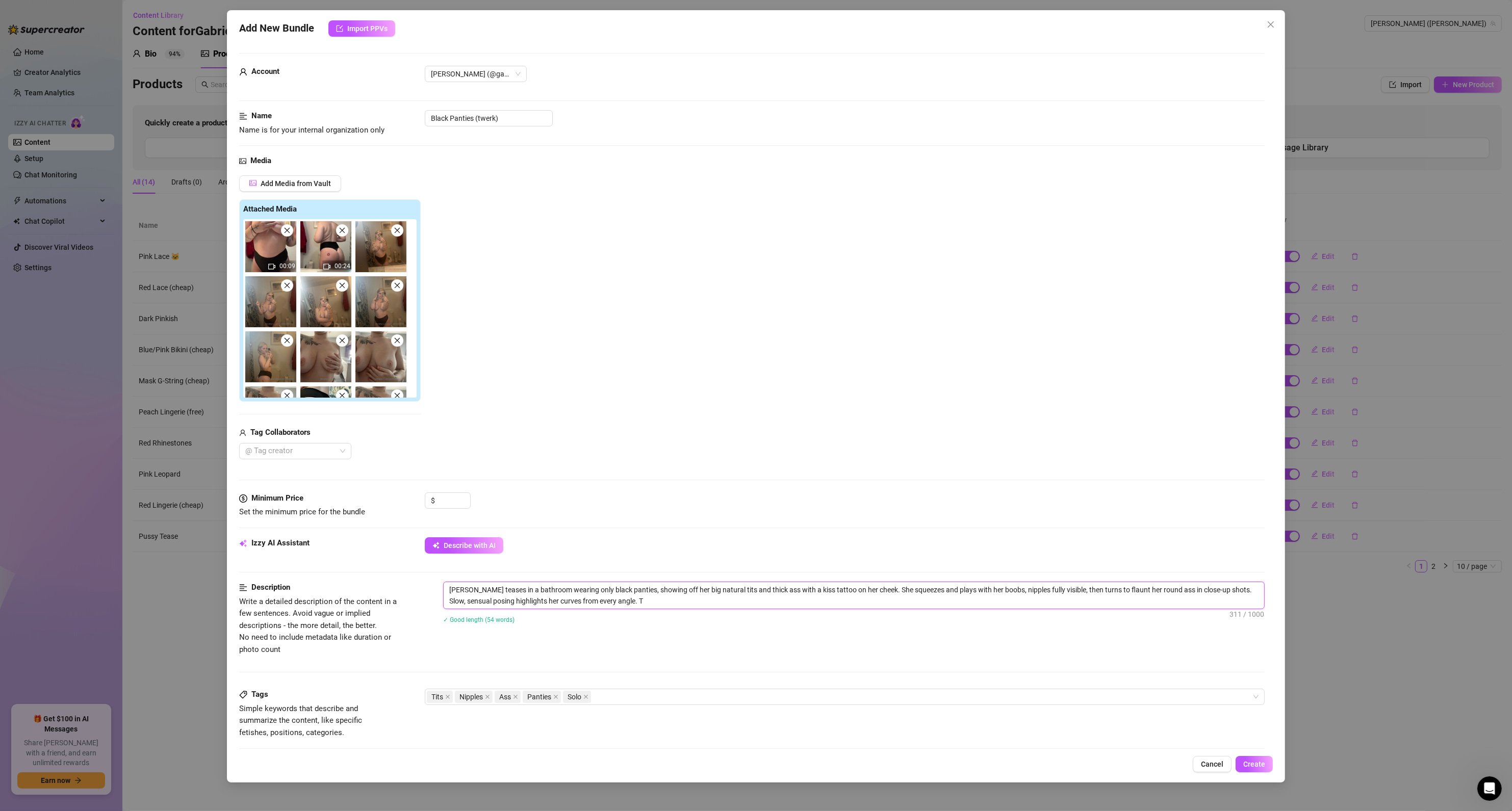
type textarea "[PERSON_NAME] teases in a bathroom wearing only black panties, showing off her …"
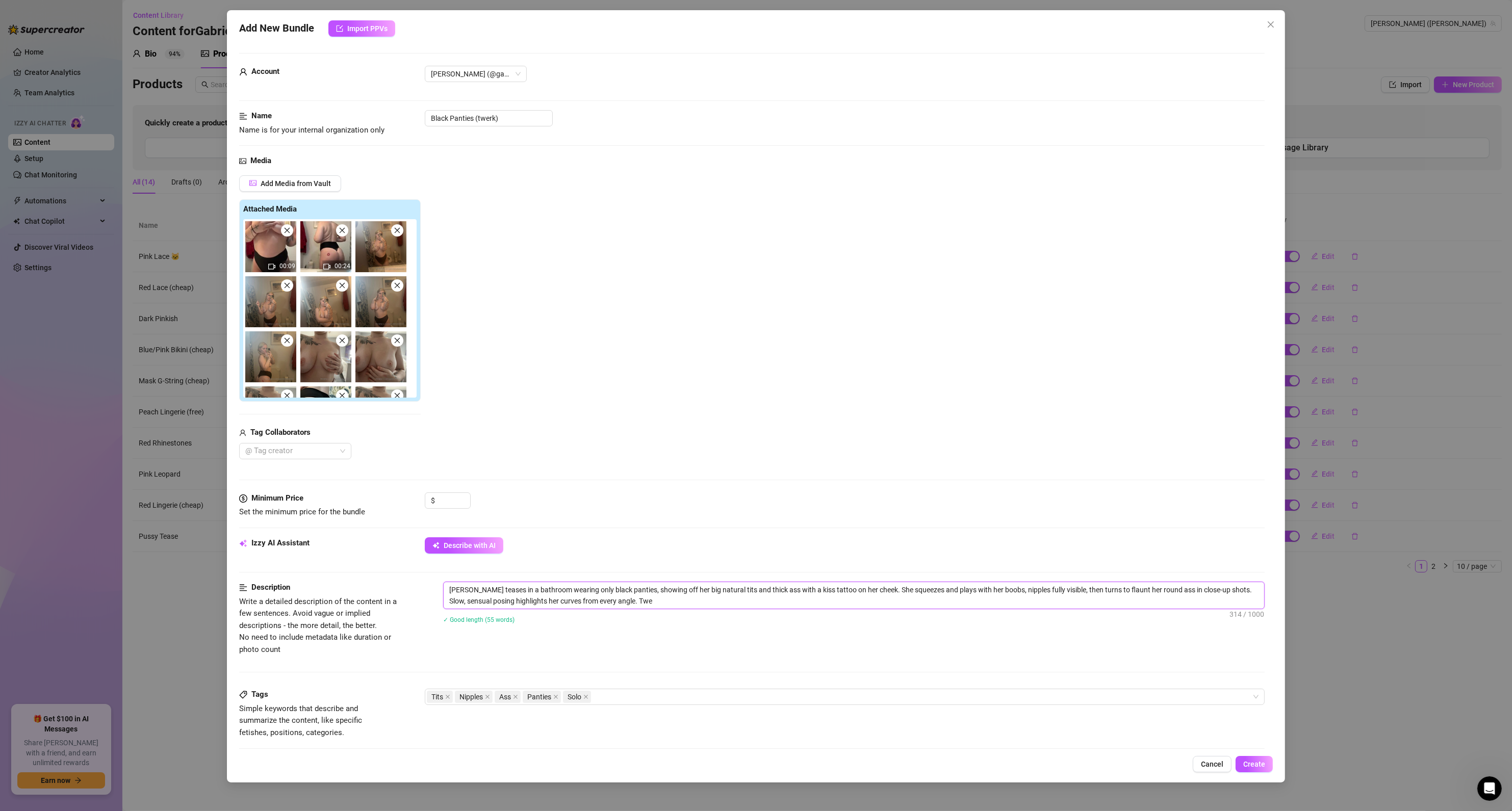
type textarea "[PERSON_NAME] teases in a bathroom wearing only black panties, showing off her …"
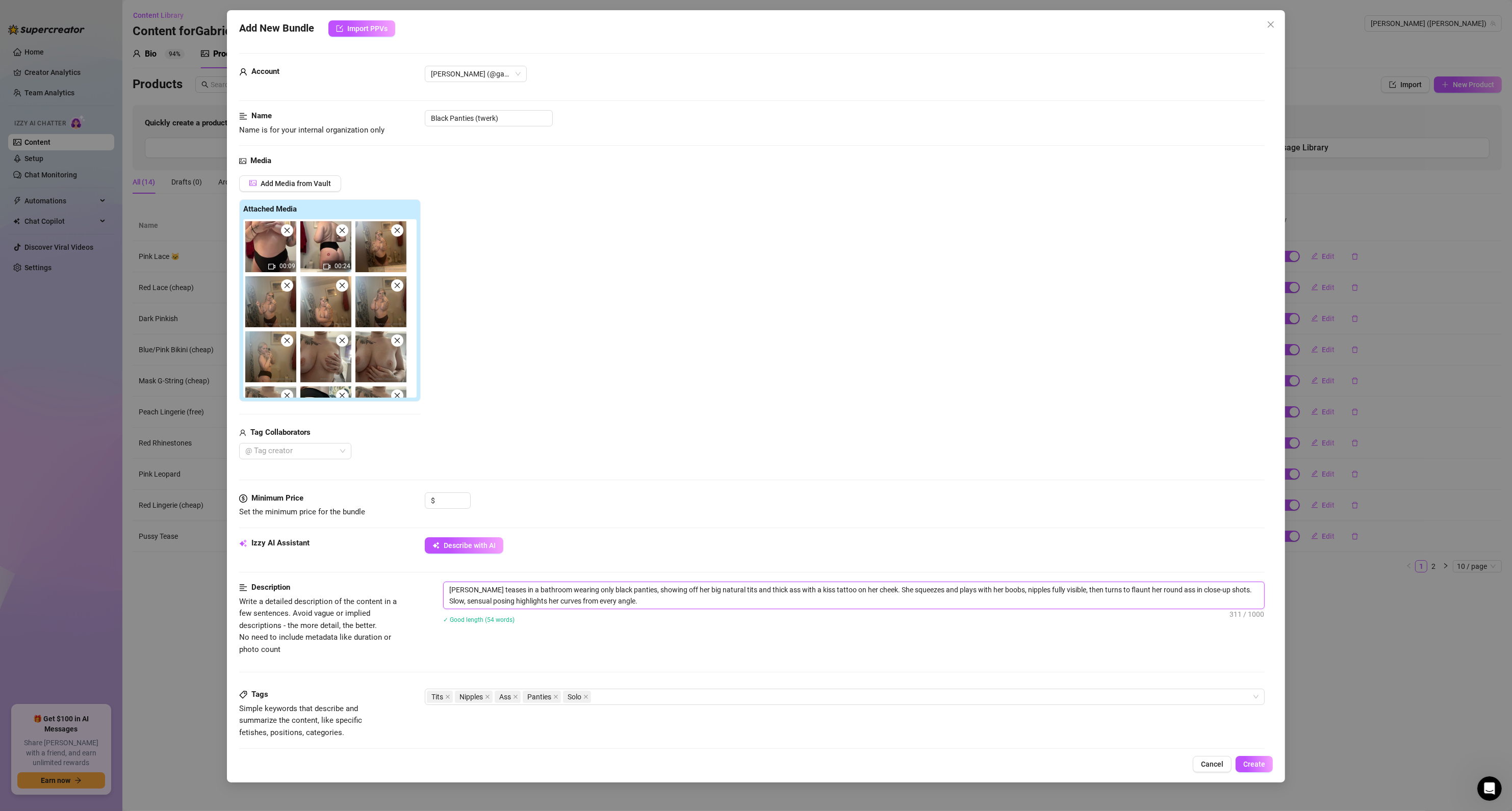
type textarea "[PERSON_NAME] teases in a bathroom wearing only black panties, showing off her …"
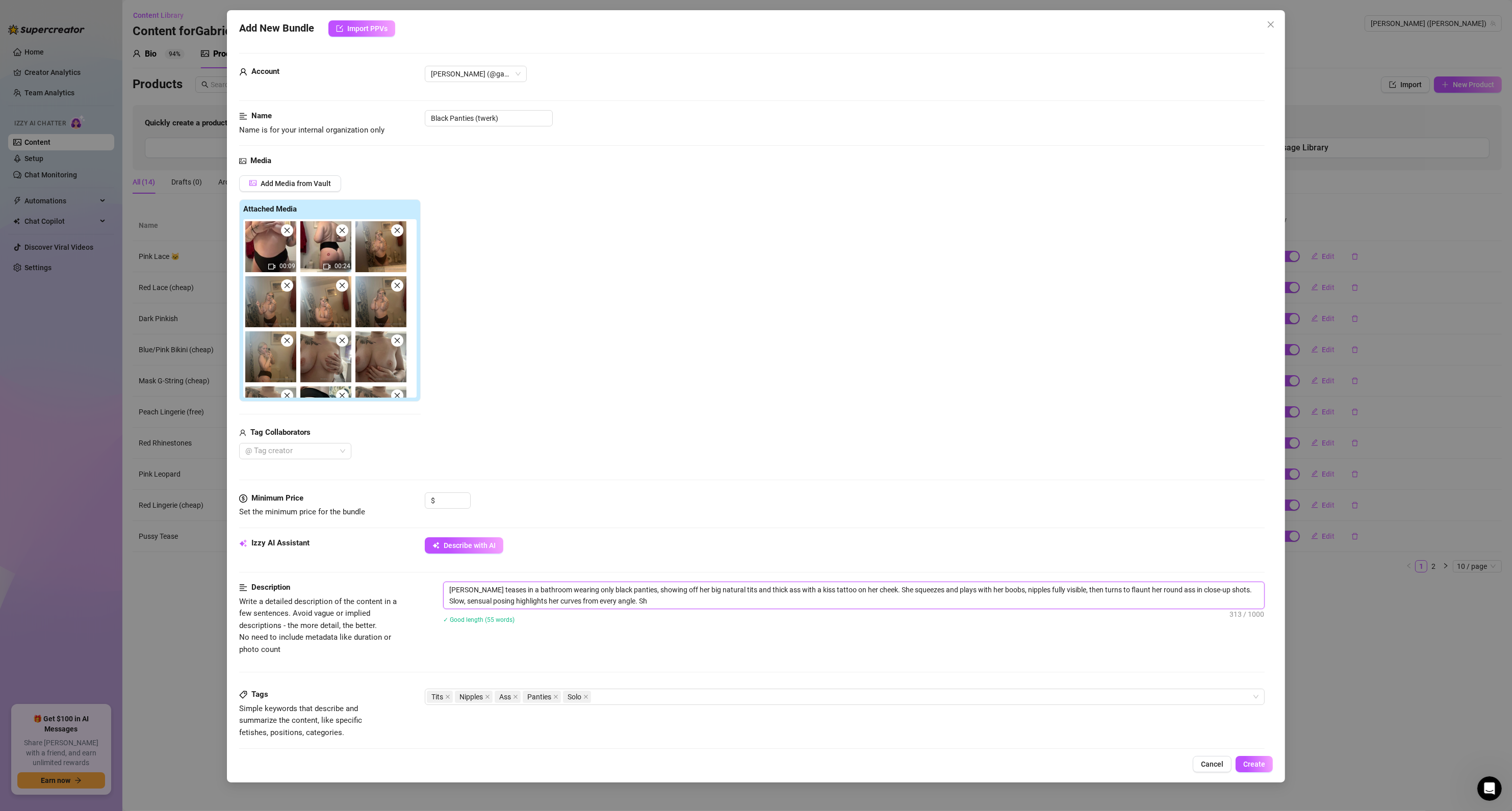
type textarea "[PERSON_NAME] teases in a bathroom wearing only black panties, showing off her …"
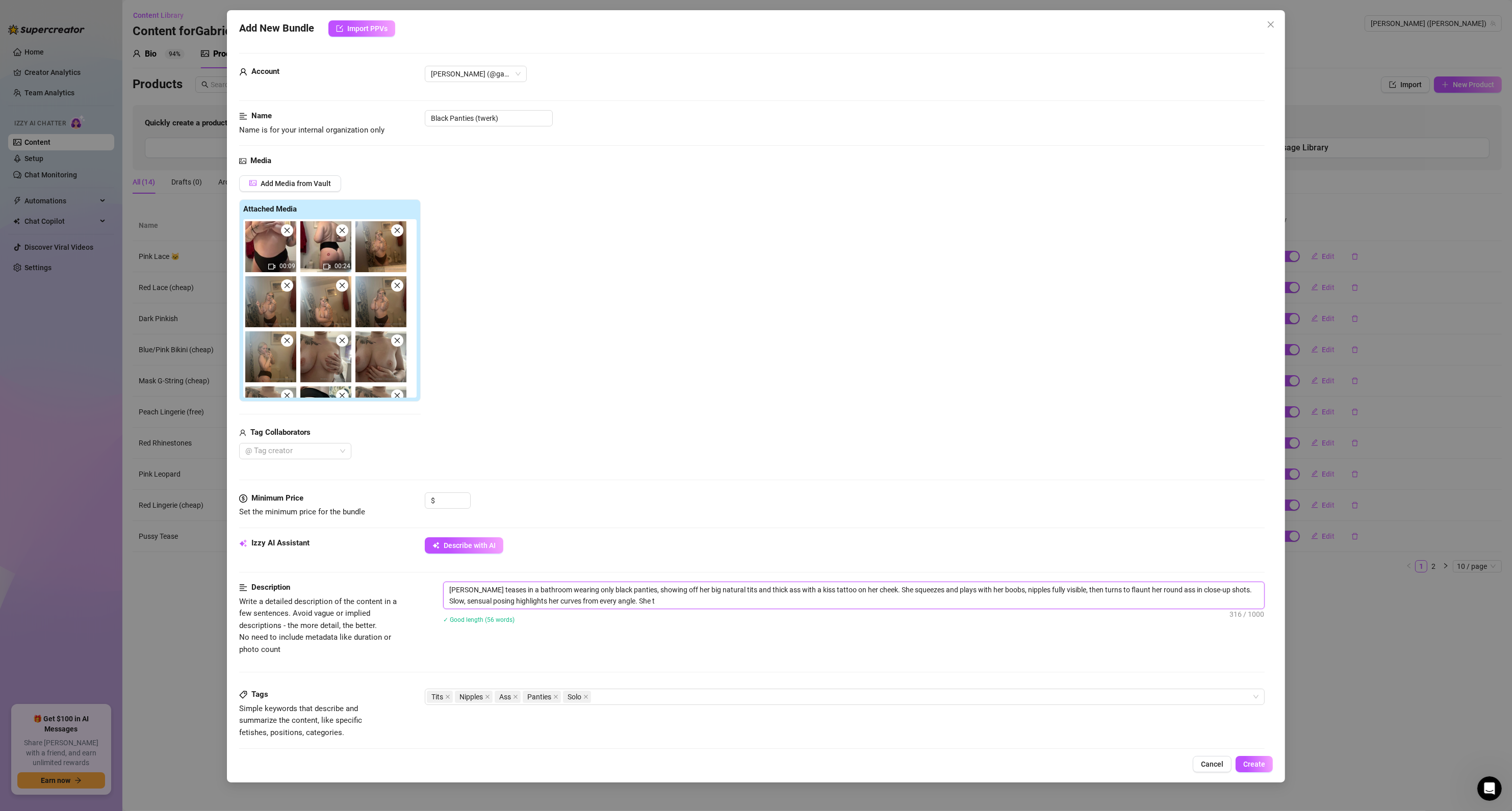
type textarea "[PERSON_NAME] teases in a bathroom wearing only black panties, showing off her …"
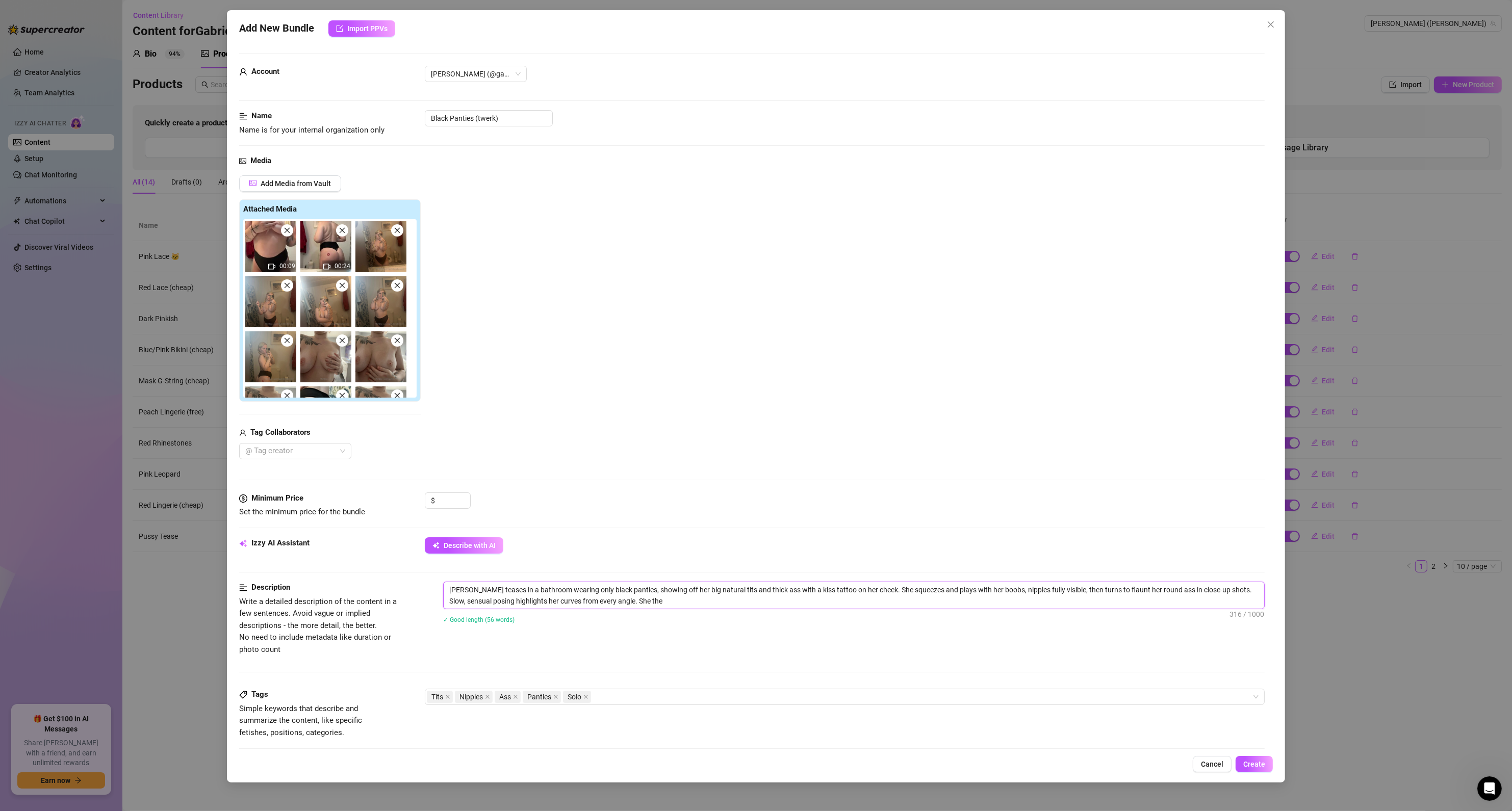
type textarea "[PERSON_NAME] teases in a bathroom wearing only black panties, showing off her …"
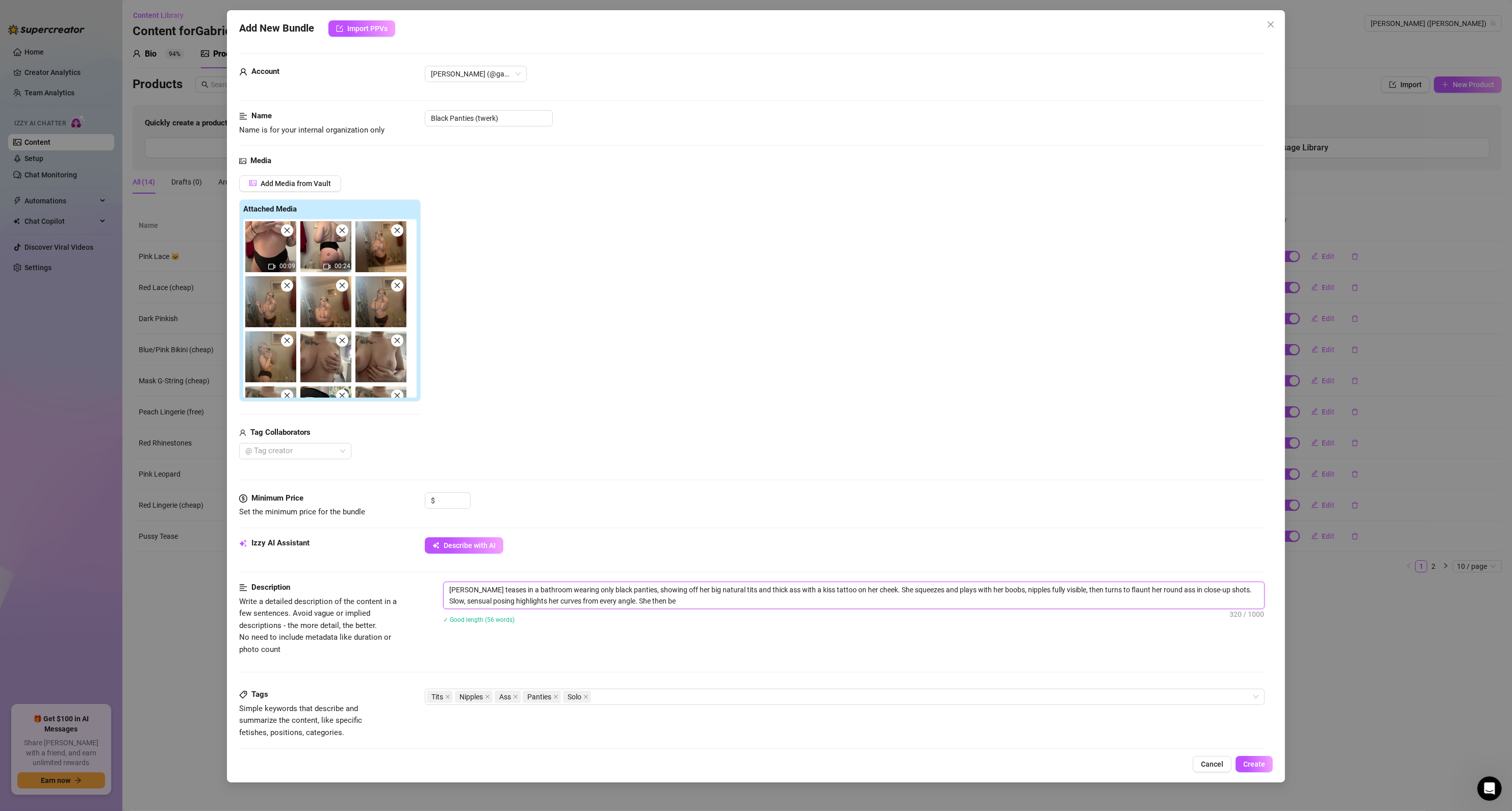
type textarea "[PERSON_NAME] teases in a bathroom wearing only black panties, showing off her …"
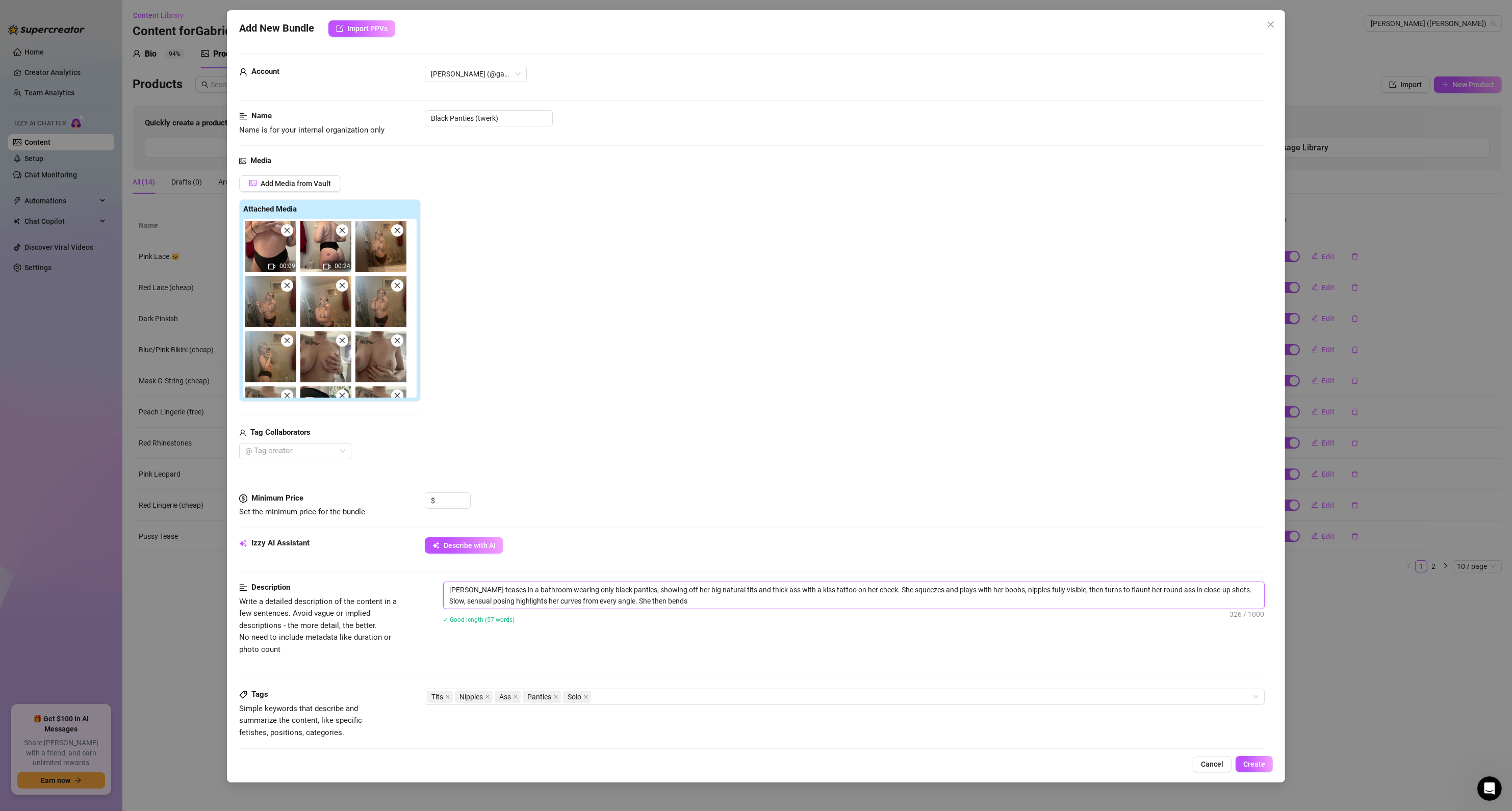
type textarea "[PERSON_NAME] teases in a bathroom wearing only black panties, showing off her …"
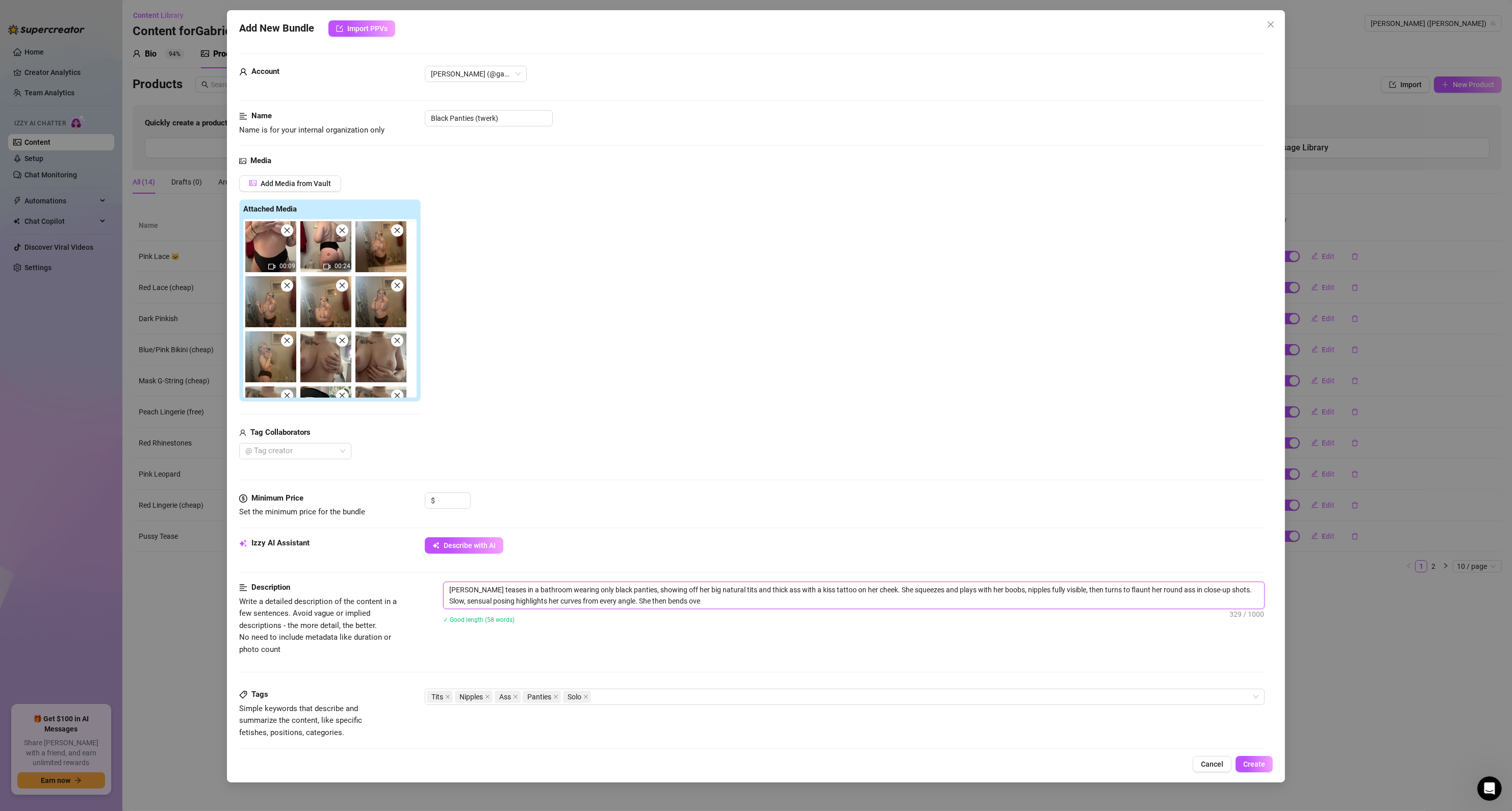
type textarea "[PERSON_NAME] teases in a bathroom wearing only black panties, showing off her …"
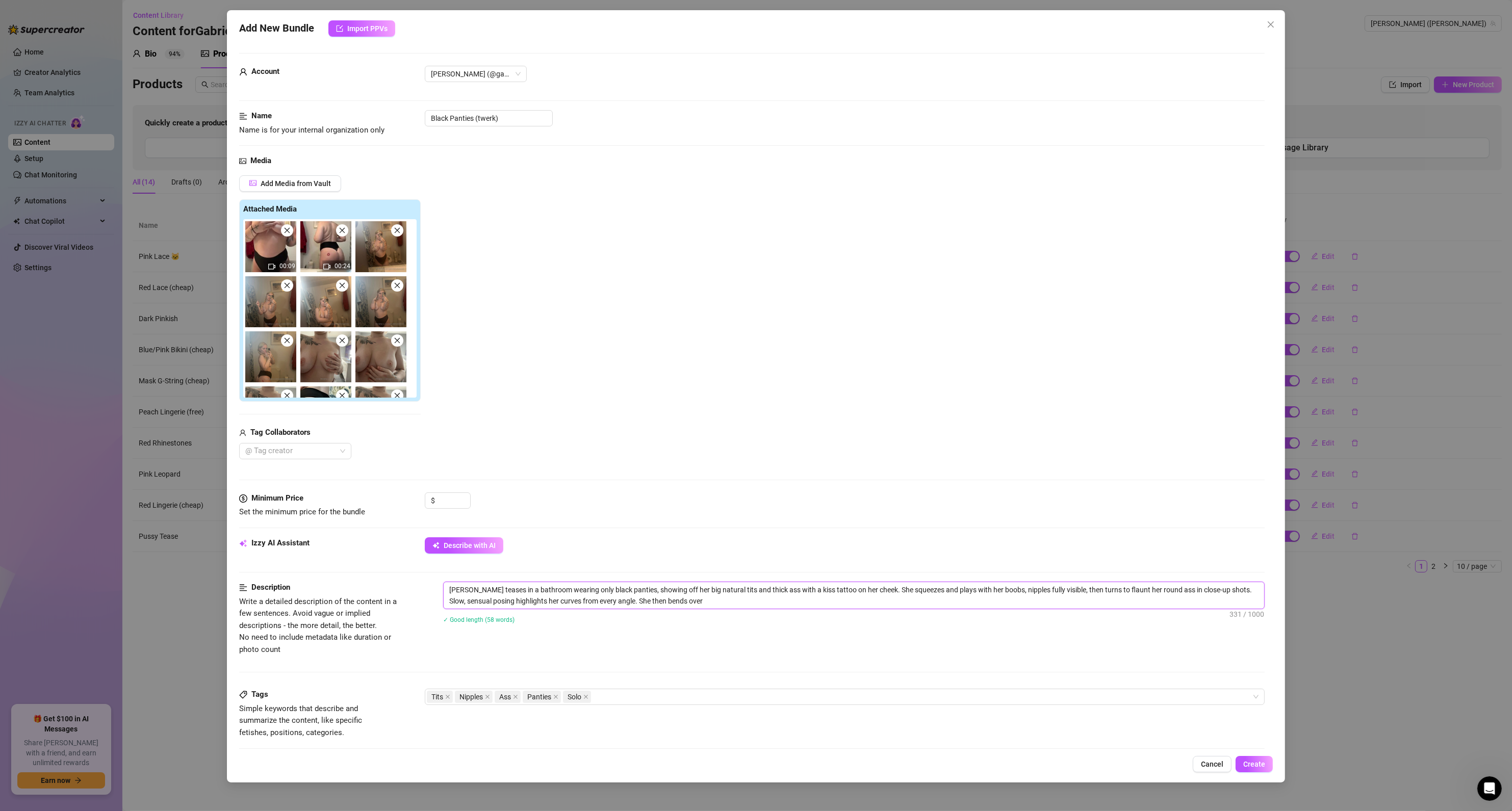
type textarea "[PERSON_NAME] teases in a bathroom wearing only black panties, showing off her …"
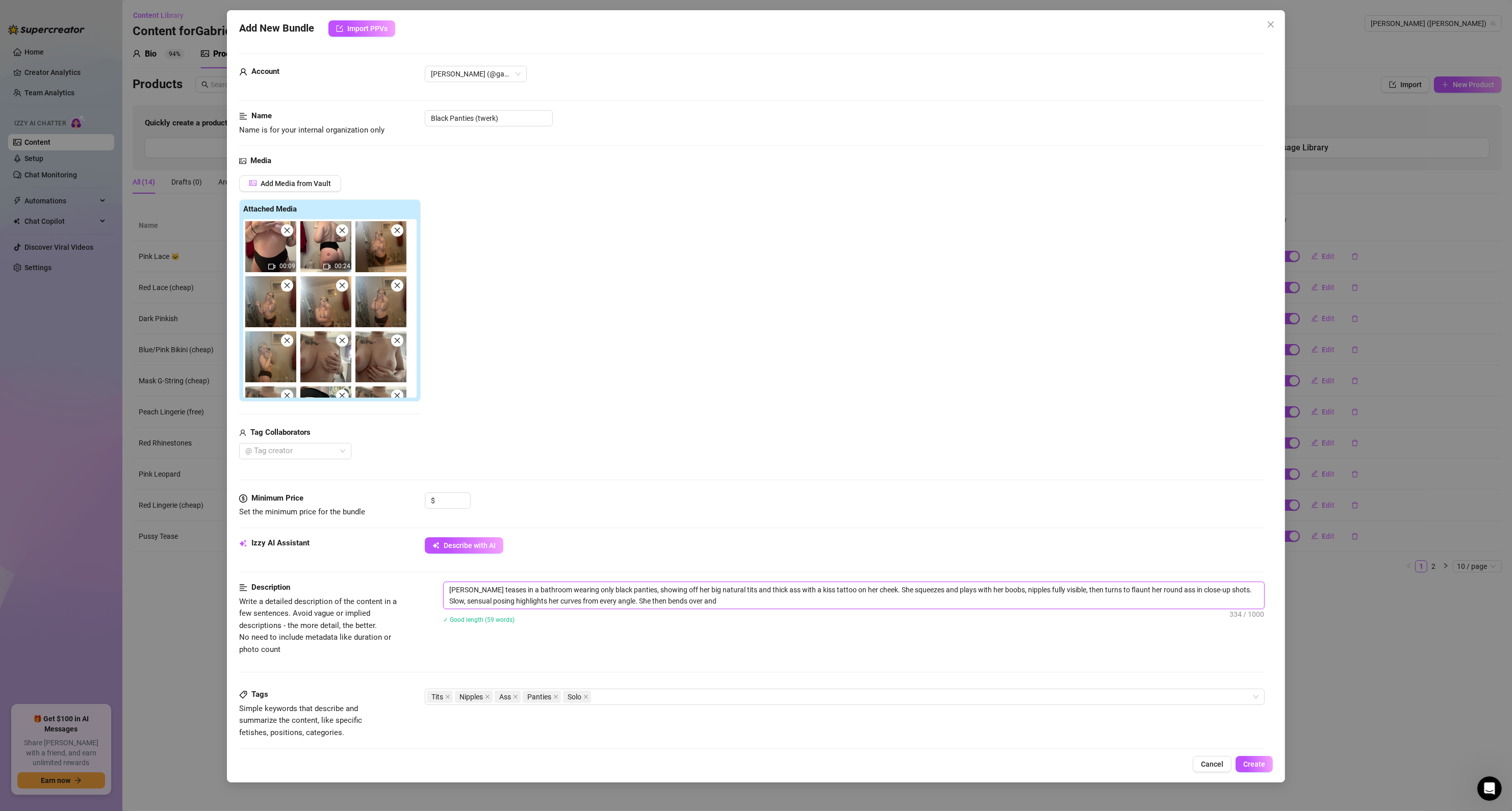
type textarea "[PERSON_NAME] teases in a bathroom wearing only black panties, showing off her …"
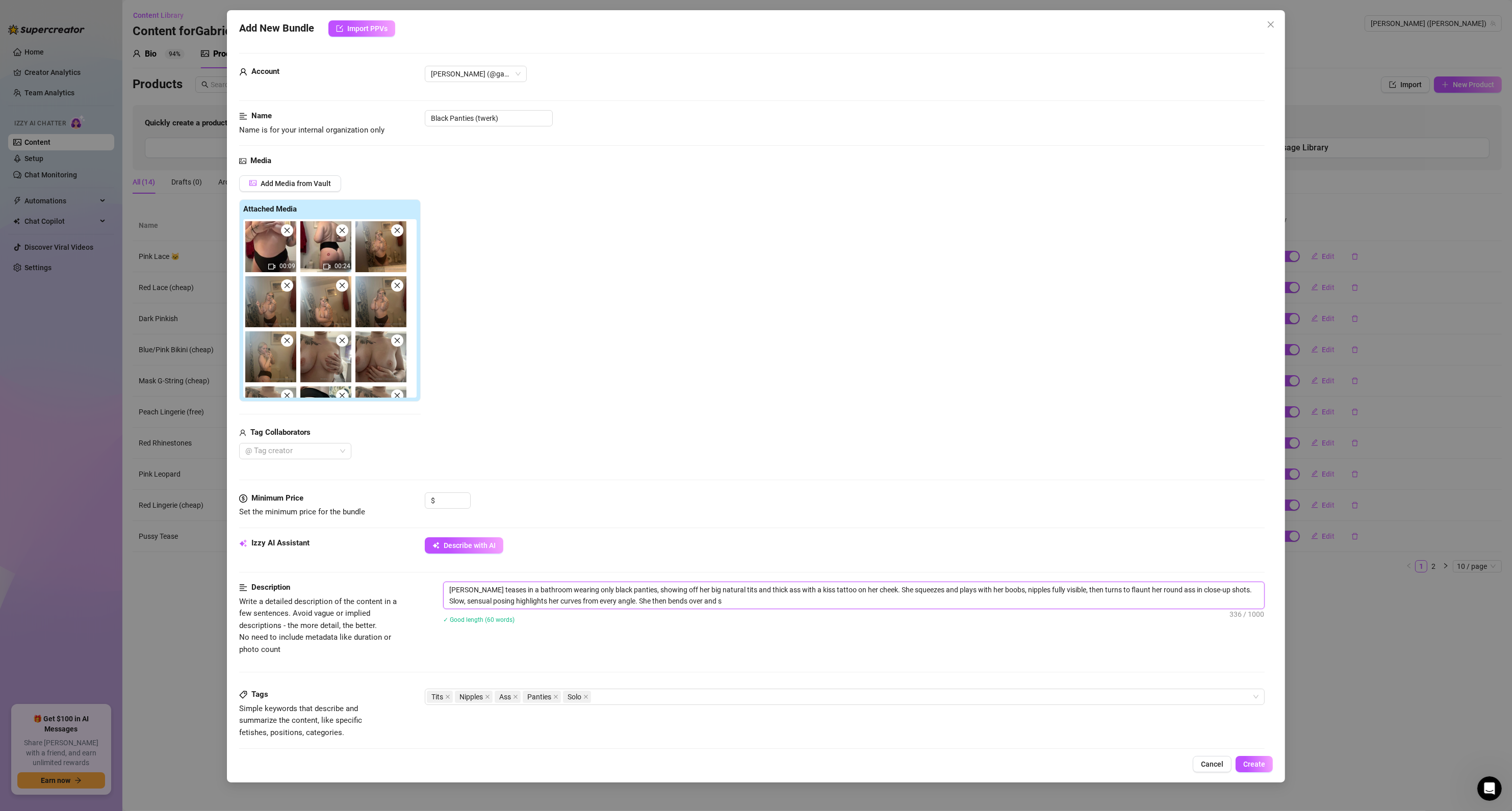
type textarea "[PERSON_NAME] teases in a bathroom wearing only black panties, showing off her …"
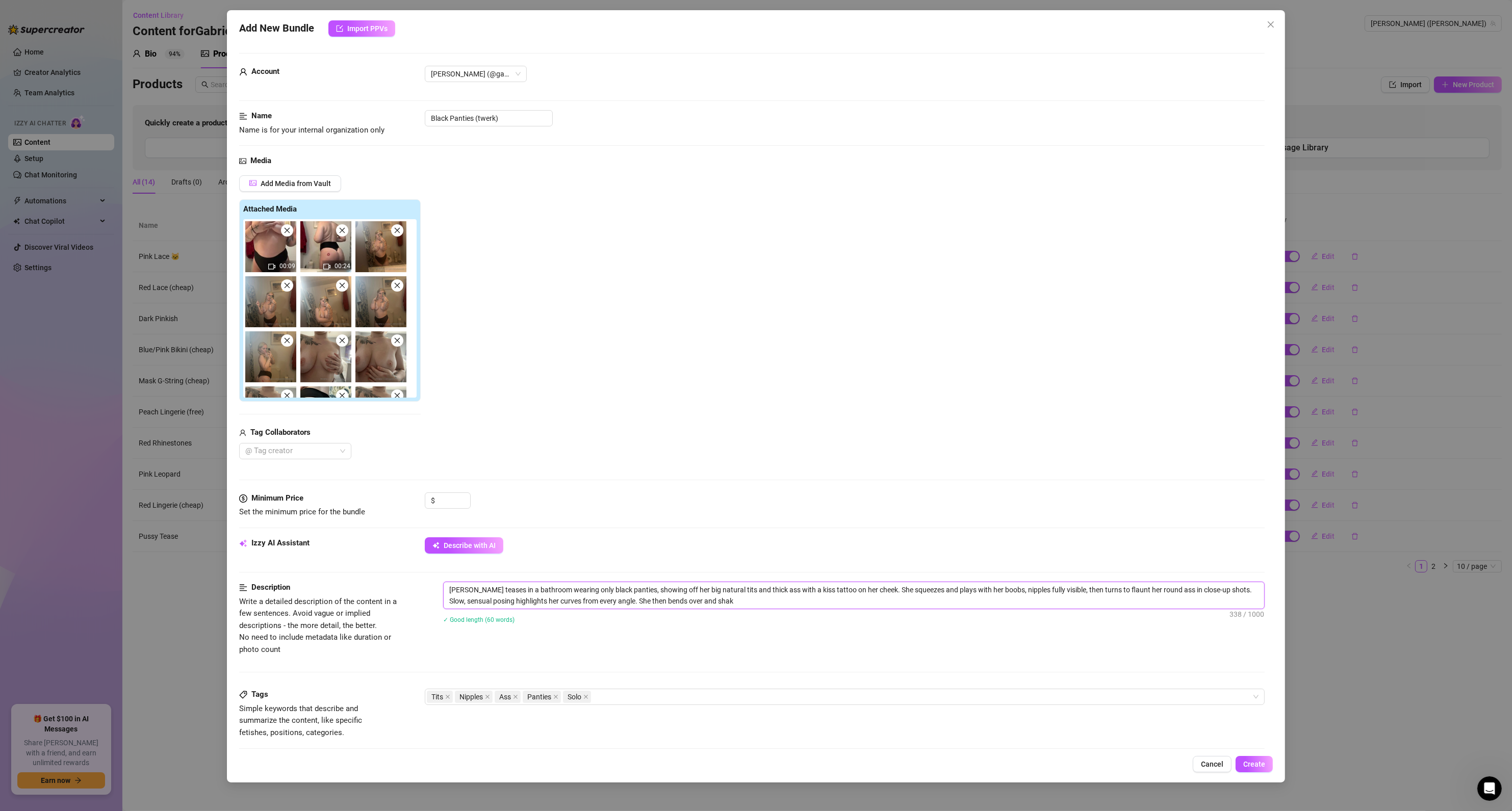
type textarea "[PERSON_NAME] teases in a bathroom wearing only black panties, showing off her …"
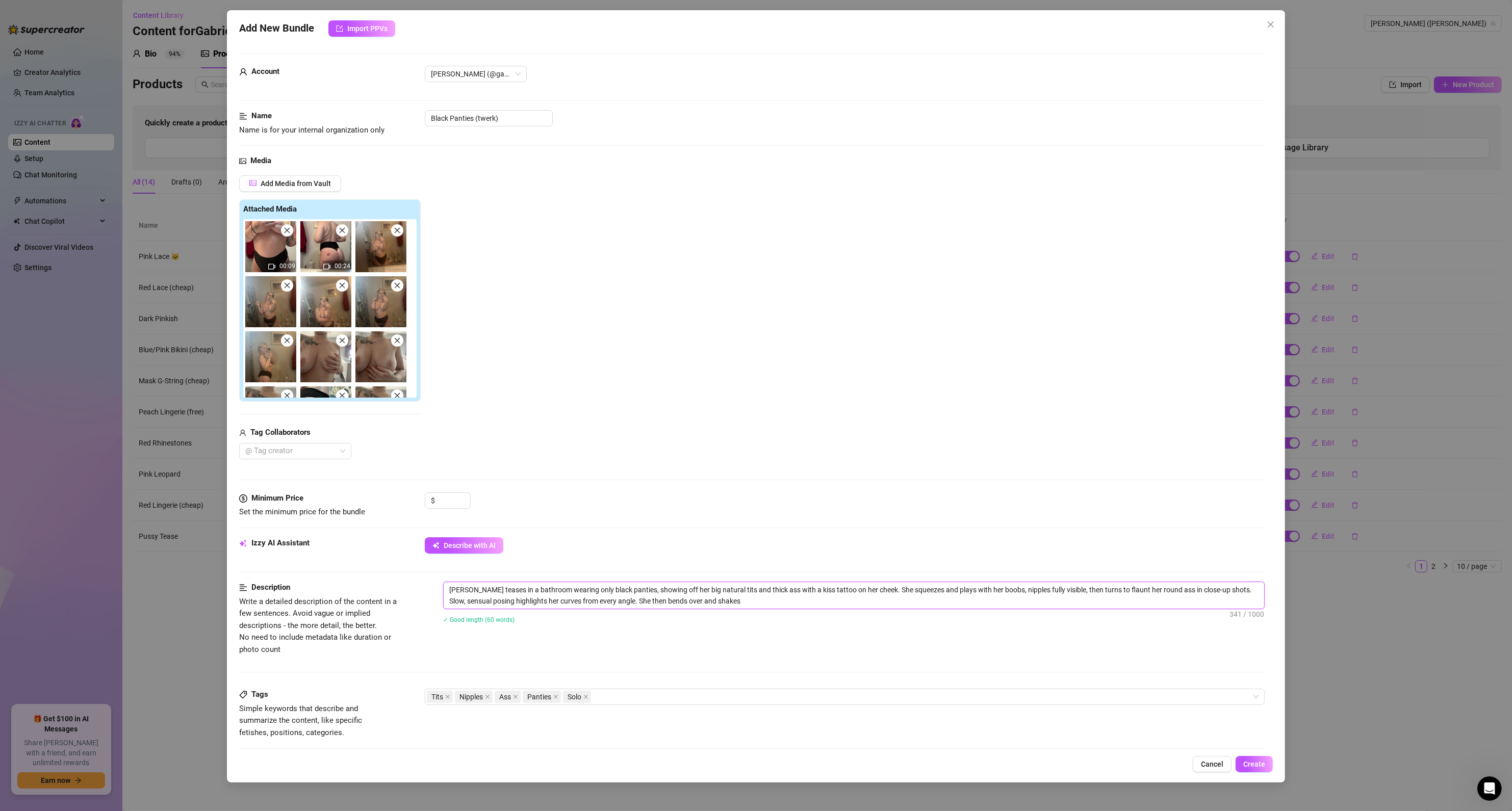
type textarea "[PERSON_NAME] teases in a bathroom wearing only black panties, showing off her …"
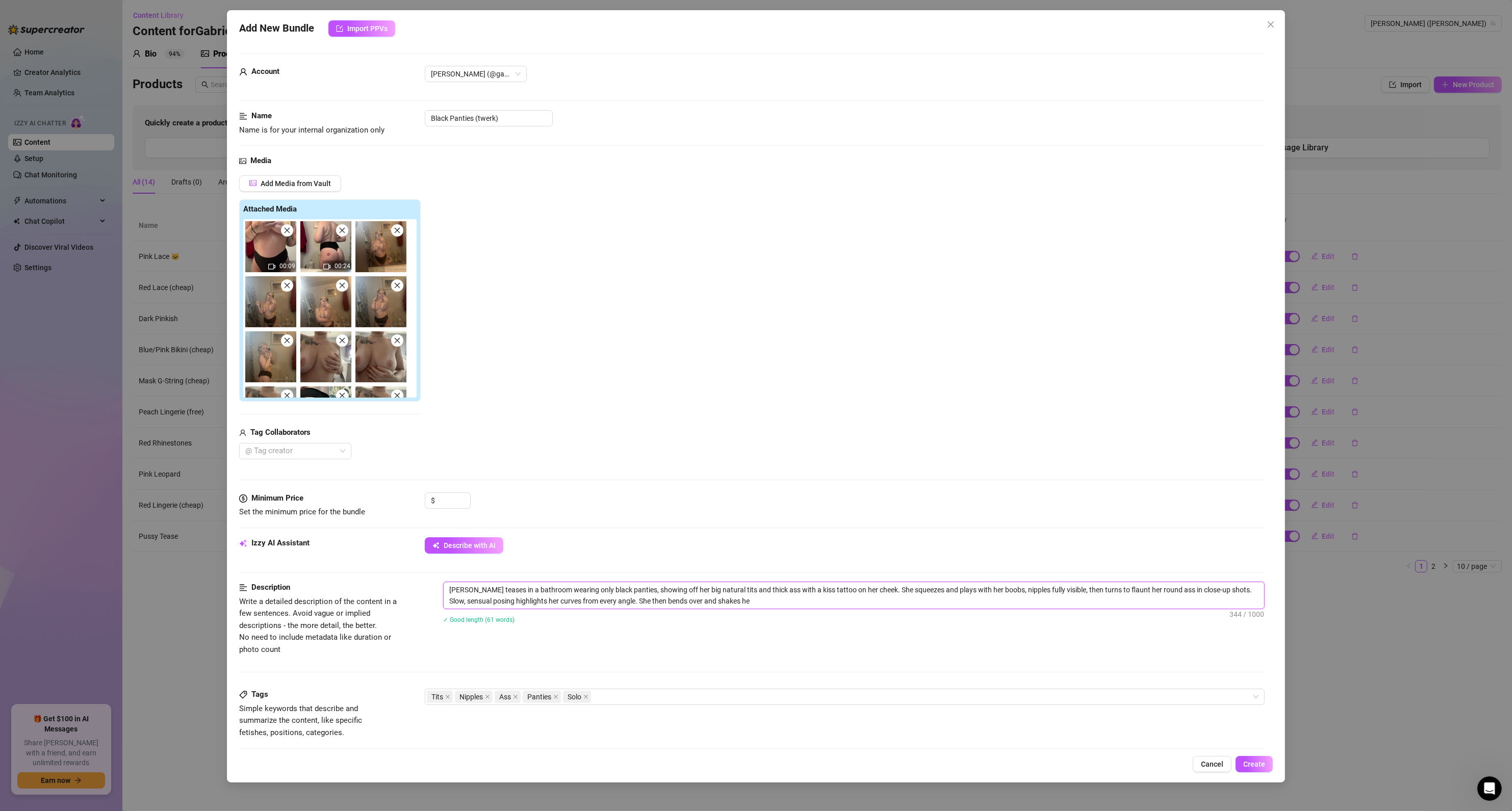
type textarea "[PERSON_NAME] teases in a bathroom wearing only black panties, showing off her …"
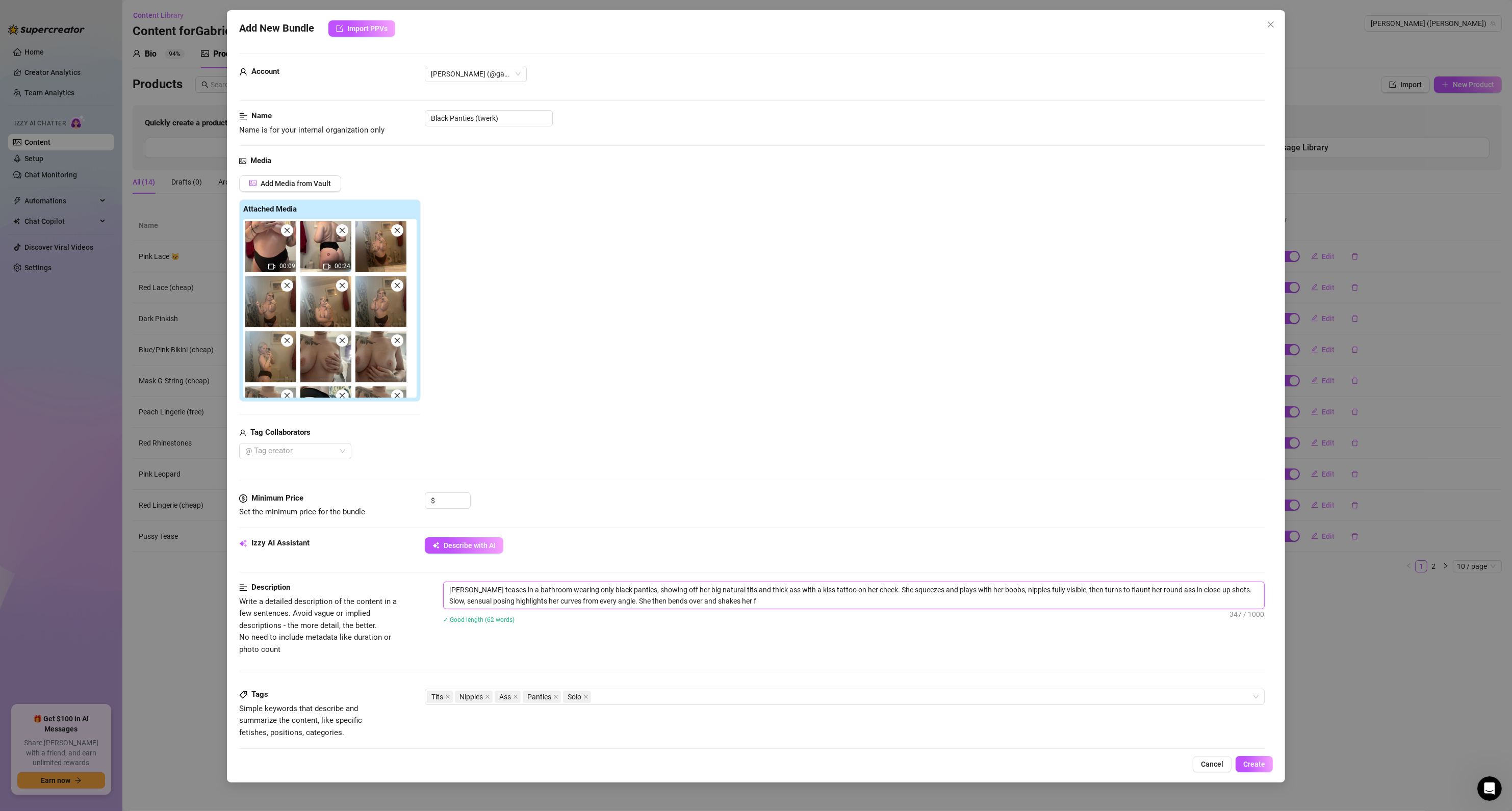
type textarea "[PERSON_NAME] teases in a bathroom wearing only black panties, showing off her …"
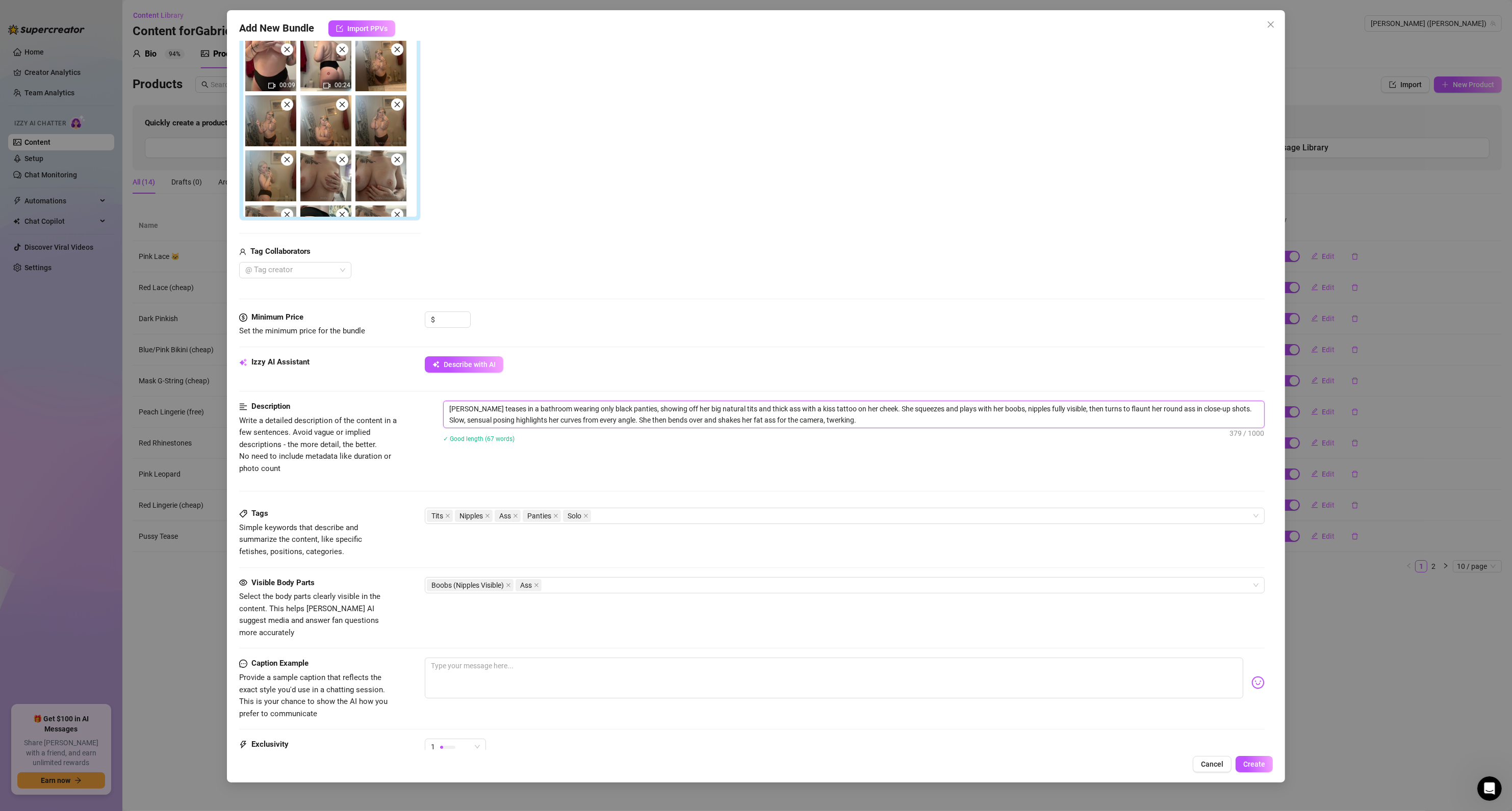
scroll to position [184, 0]
click at [444, 316] on input at bounding box center [453, 317] width 33 height 16
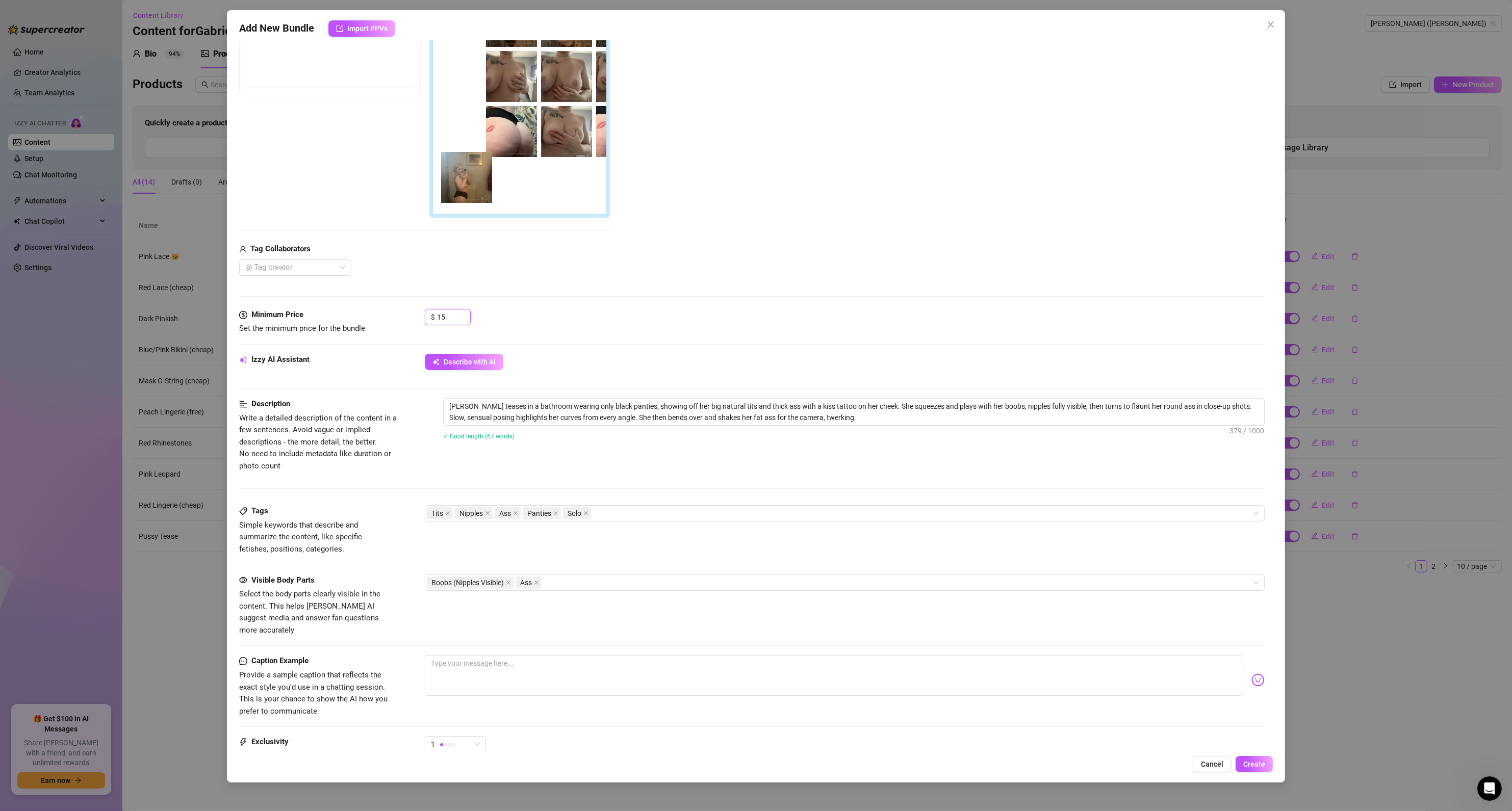
drag, startPoint x: 458, startPoint y: 163, endPoint x: 461, endPoint y: 154, distance: 9.5
click at [461, 154] on div "00:09 00:24" at bounding box center [522, 124] width 178 height 178
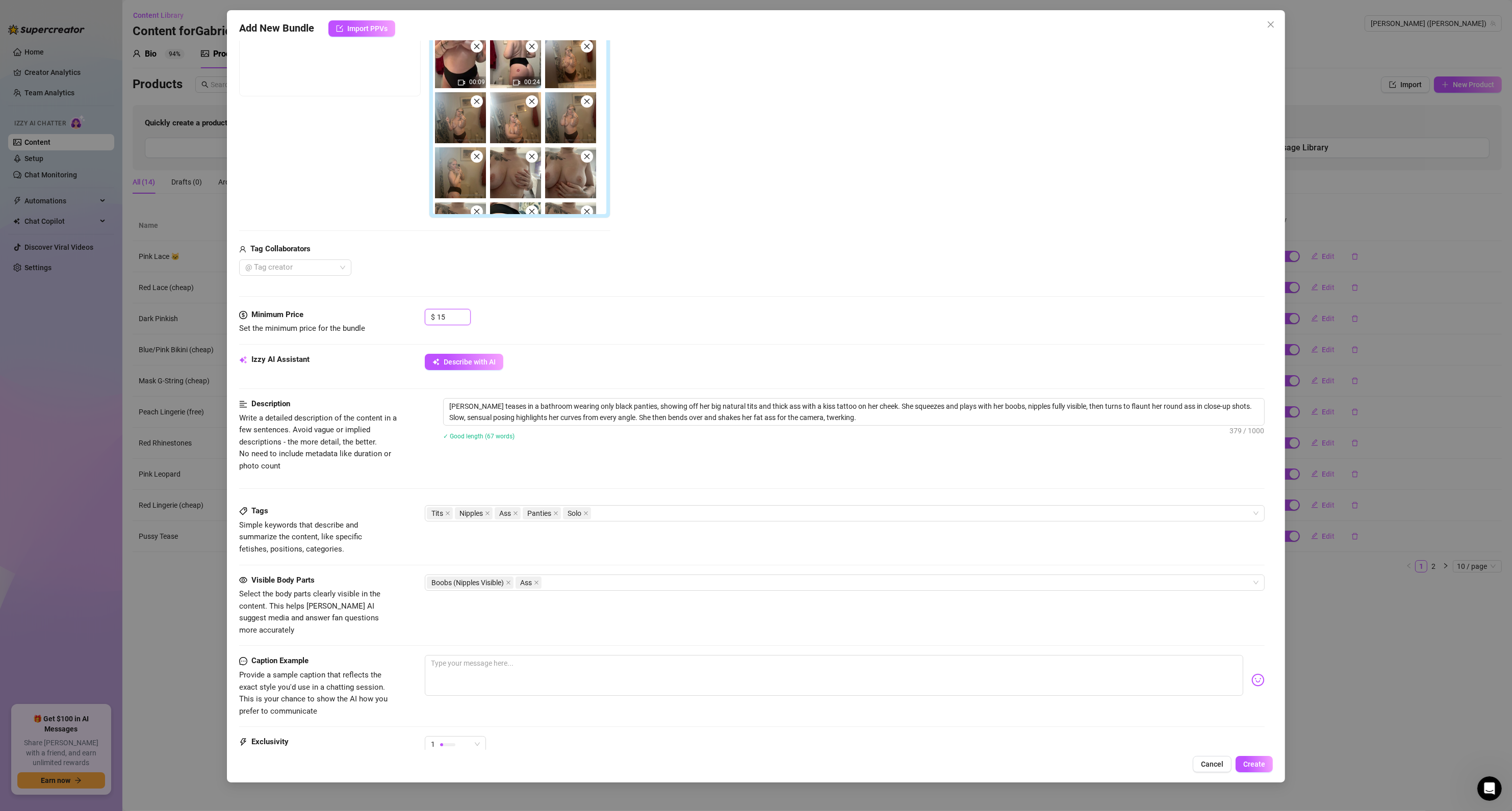
scroll to position [0, 0]
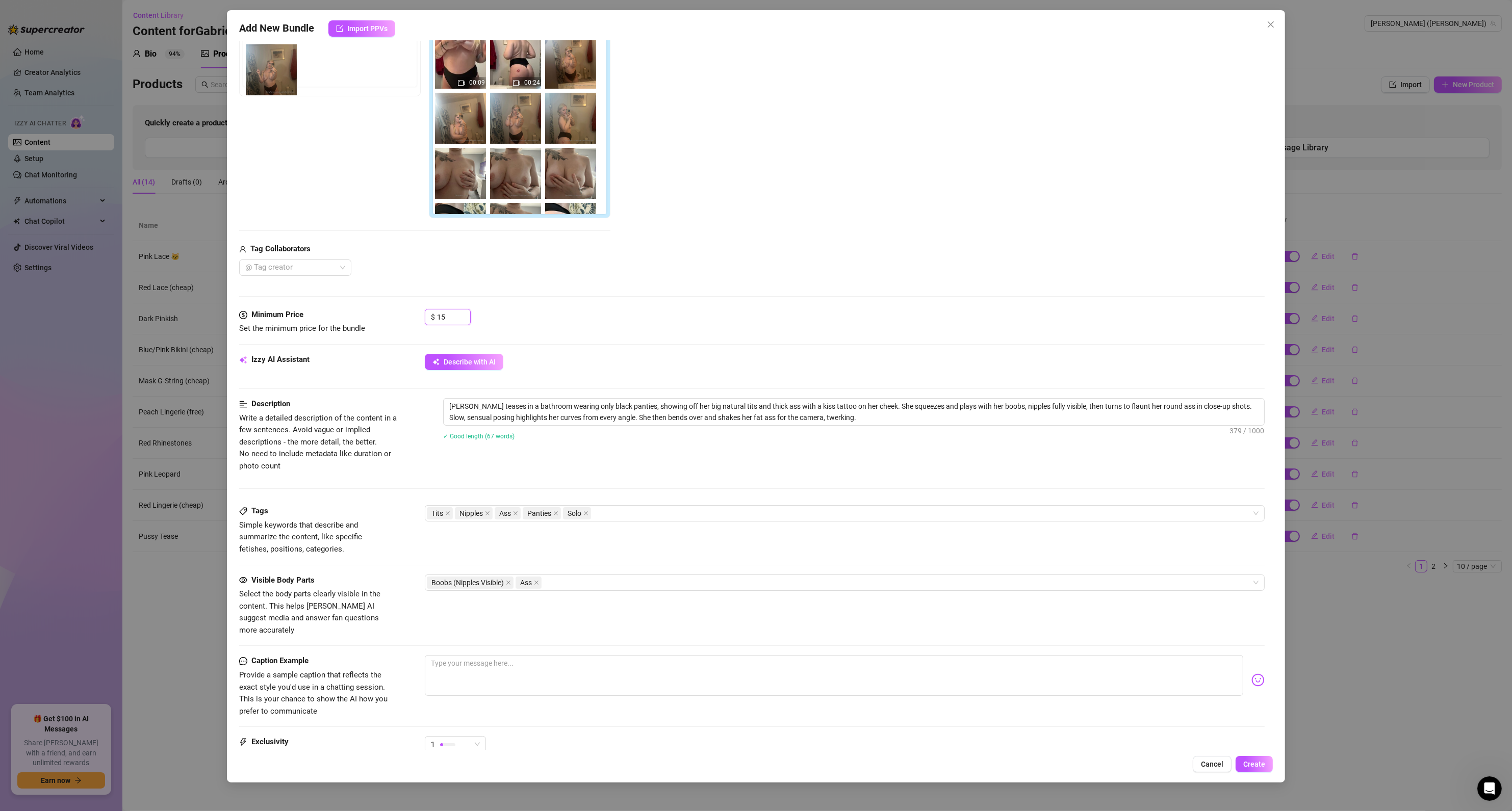
drag, startPoint x: 451, startPoint y: 119, endPoint x: 259, endPoint y: 69, distance: 198.4
click at [259, 69] on div "Free preview Pay to view 00:09 00:24" at bounding box center [424, 117] width 371 height 203
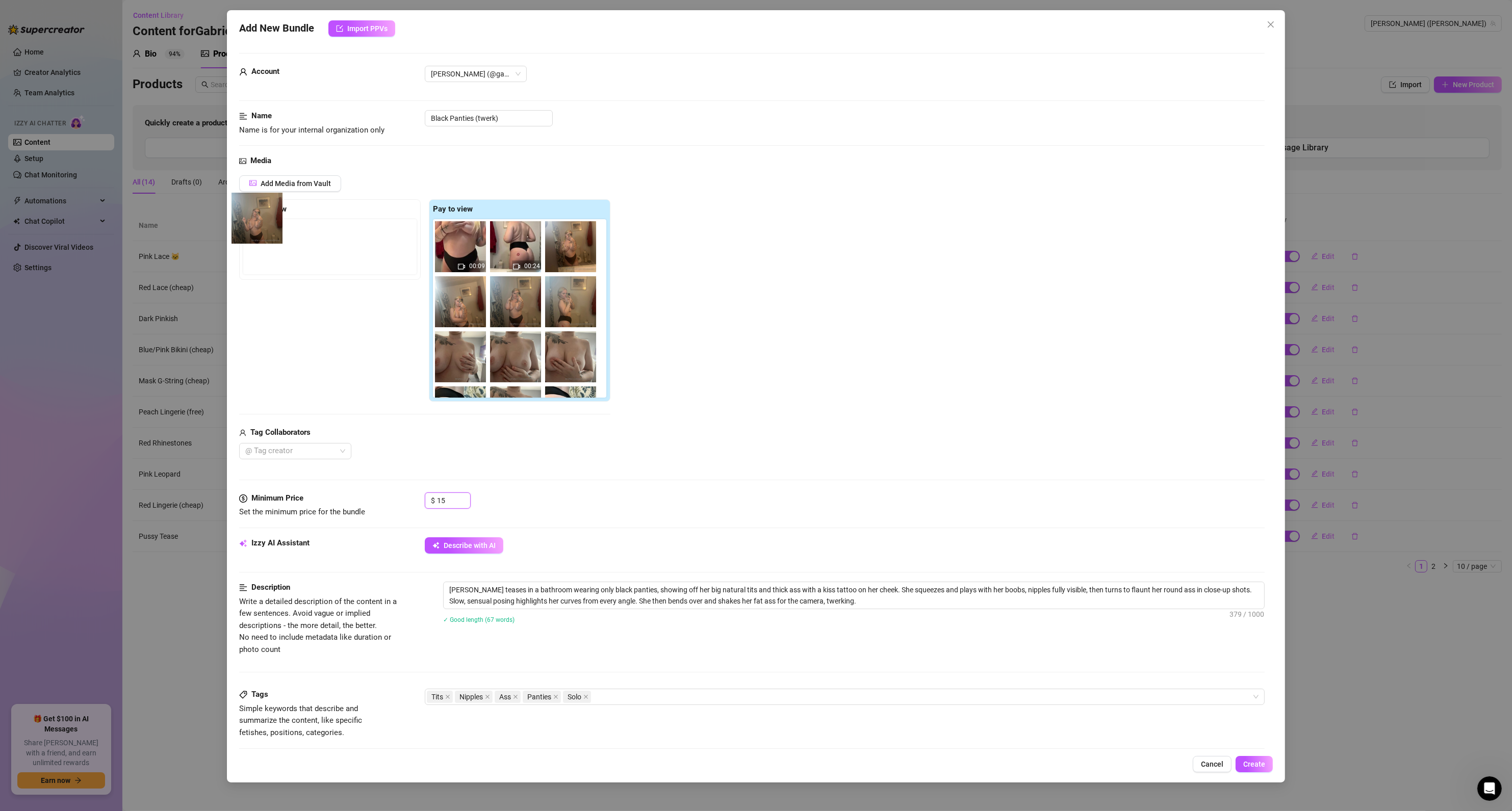
drag, startPoint x: 409, startPoint y: 268, endPoint x: 251, endPoint y: 209, distance: 168.7
click at [251, 209] on div "Free preview Pay to view 00:09 00:24" at bounding box center [424, 301] width 371 height 203
click at [1245, 765] on span "Create" at bounding box center [1254, 764] width 22 height 8
